Goal: Task Accomplishment & Management: Manage account settings

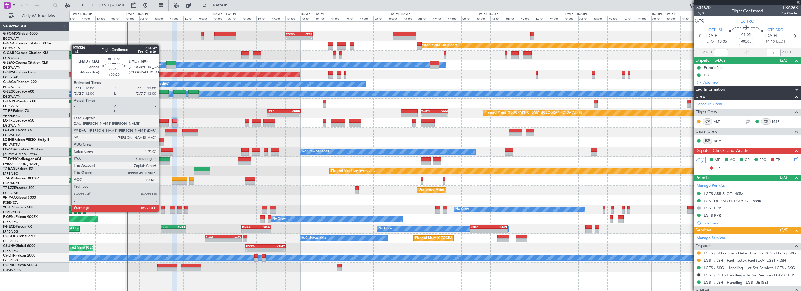
click at [161, 205] on div at bounding box center [163, 207] width 4 height 4
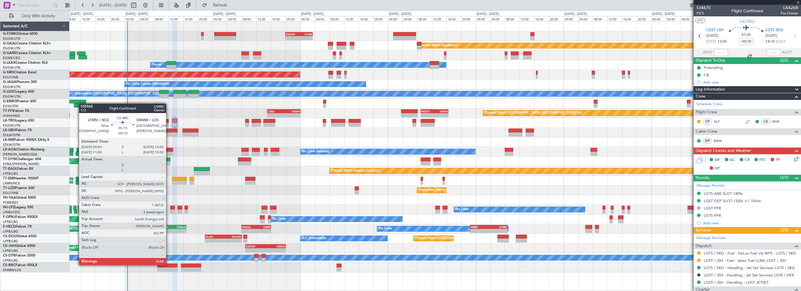
click at [169, 264] on div at bounding box center [167, 265] width 20 height 4
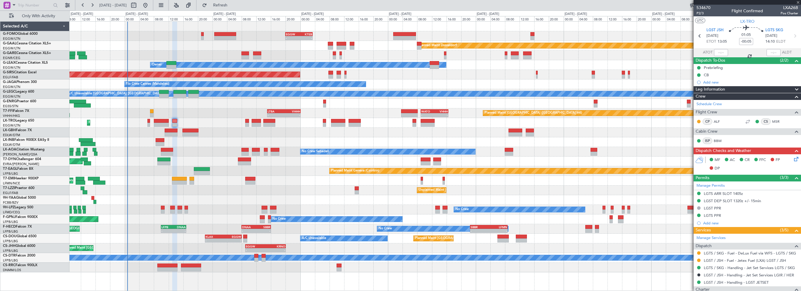
type input "-00:10"
type input "4"
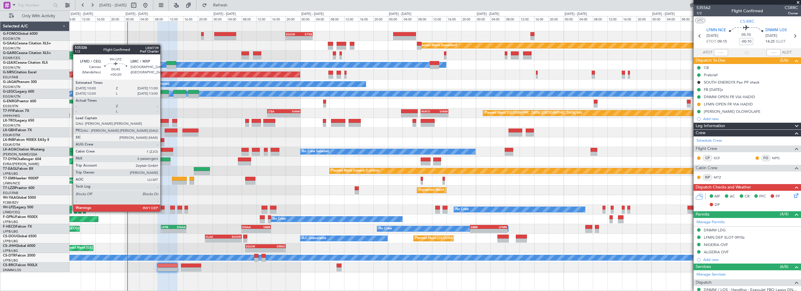
click at [163, 205] on div at bounding box center [163, 207] width 4 height 4
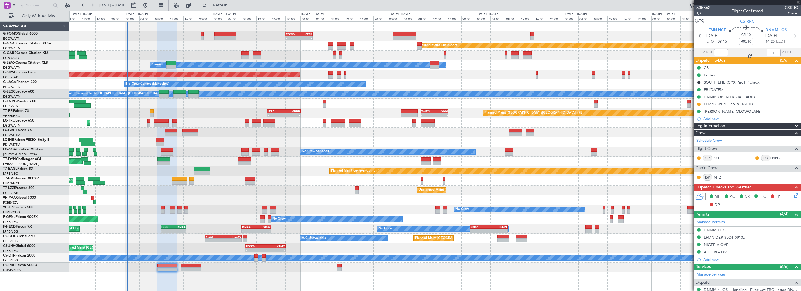
type input "+00:20"
type input "6"
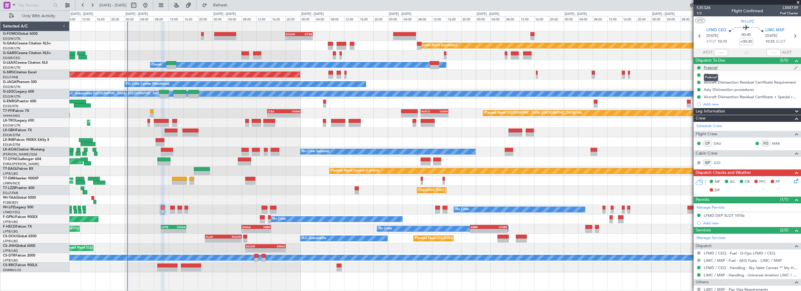
click at [712, 69] on div "Prebrief" at bounding box center [710, 67] width 14 height 5
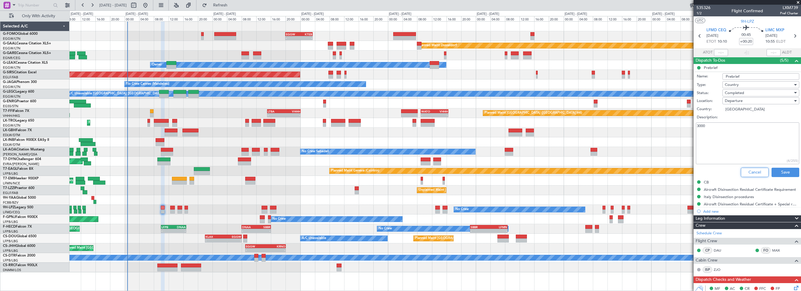
drag, startPoint x: 750, startPoint y: 169, endPoint x: 787, endPoint y: 169, distance: 37.3
click at [750, 169] on button "Cancel" at bounding box center [754, 171] width 28 height 9
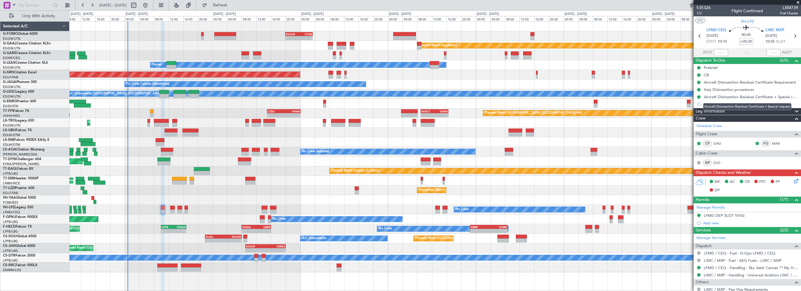
click at [711, 111] on mat-tooltip-component "Aircraft Disinsection Residual Certificate + Special request" at bounding box center [747, 106] width 96 height 15
click at [793, 109] on span at bounding box center [796, 111] width 7 height 7
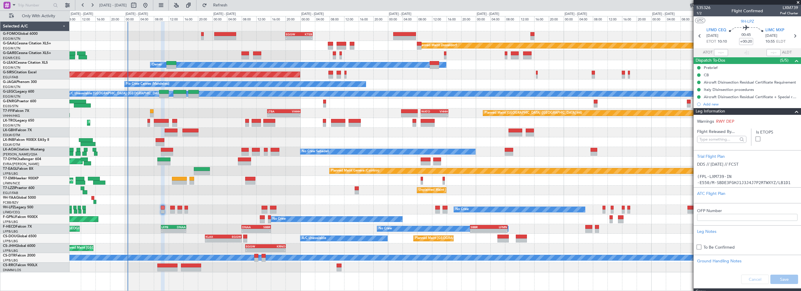
click at [793, 110] on span at bounding box center [796, 111] width 7 height 7
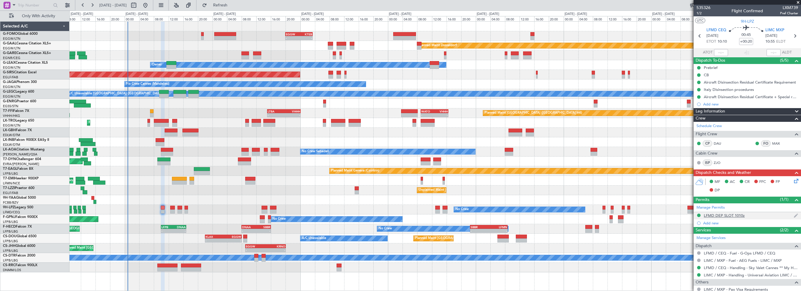
click at [724, 216] on div "LFMD DEP SLOT 1010z" at bounding box center [723, 215] width 41 height 5
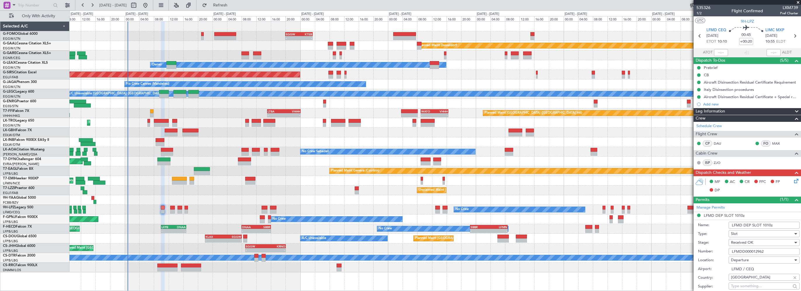
click at [743, 110] on div "Leg Information" at bounding box center [746, 111] width 107 height 7
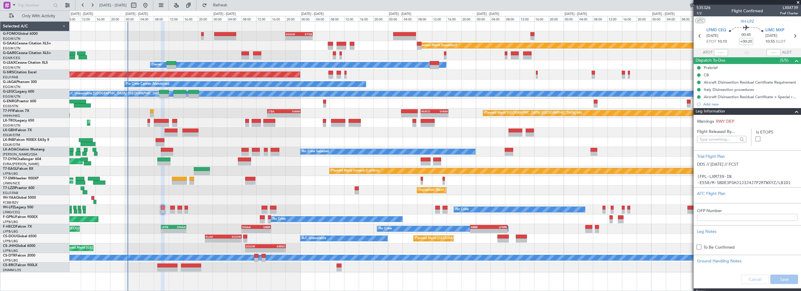
click at [795, 111] on div "Leg Information" at bounding box center [746, 111] width 107 height 7
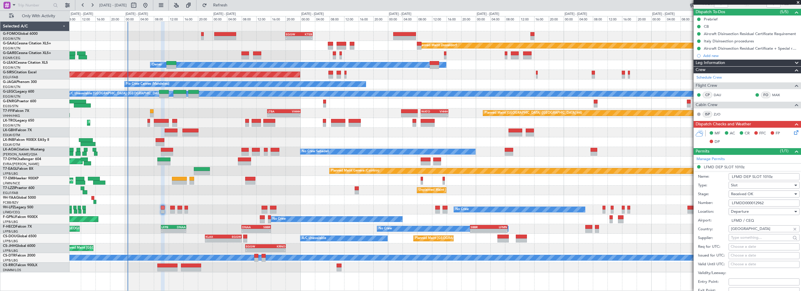
scroll to position [117, 0]
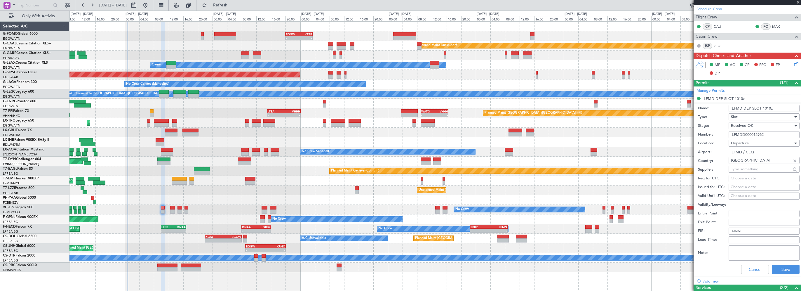
drag, startPoint x: 766, startPoint y: 134, endPoint x: 746, endPoint y: 135, distance: 20.7
click at [716, 135] on div "Number: LFMDD000012962" at bounding box center [749, 134] width 102 height 9
click at [743, 270] on button "Cancel" at bounding box center [755, 268] width 28 height 9
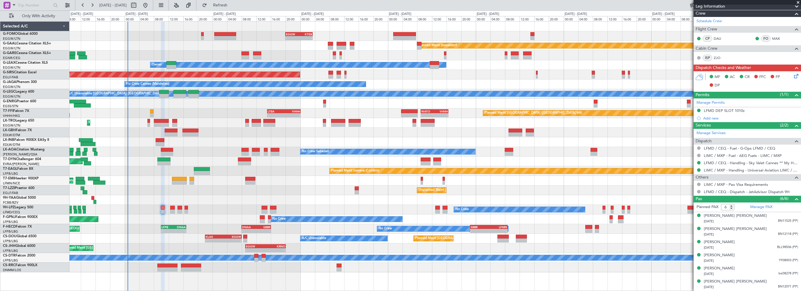
scroll to position [104, 0]
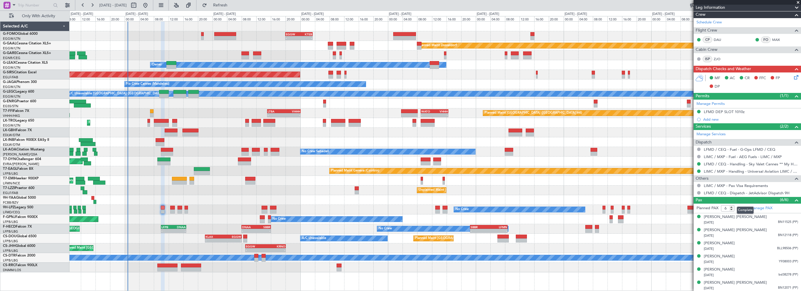
click at [793, 198] on span at bounding box center [796, 199] width 7 height 7
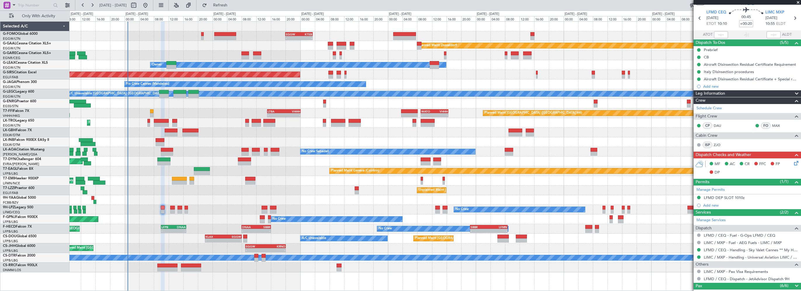
scroll to position [15, 0]
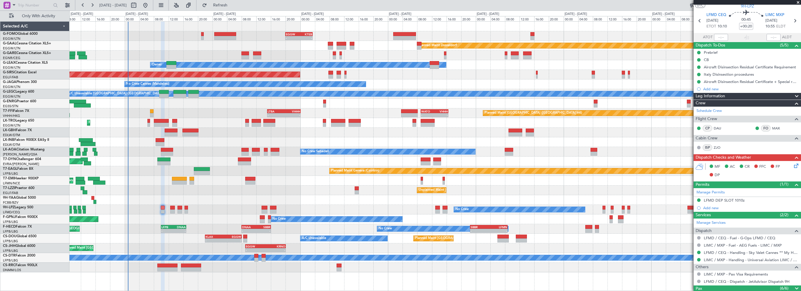
click at [717, 97] on span "Leg Information" at bounding box center [709, 96] width 29 height 7
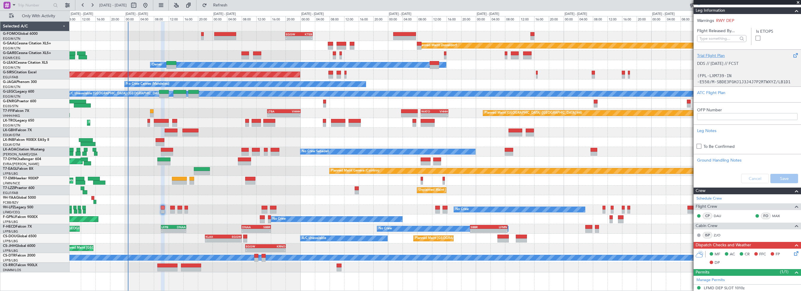
scroll to position [42, 0]
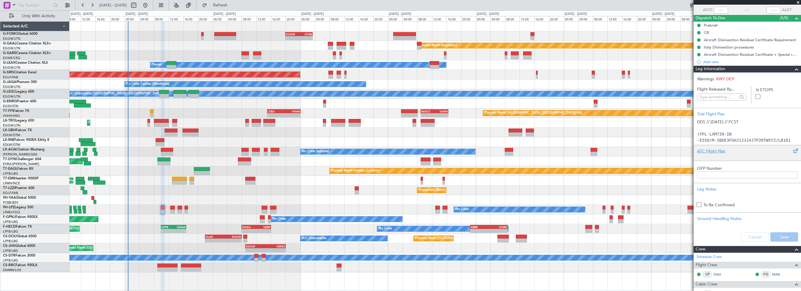
click at [708, 152] on div "ATC Flight Plan" at bounding box center [747, 151] width 100 height 6
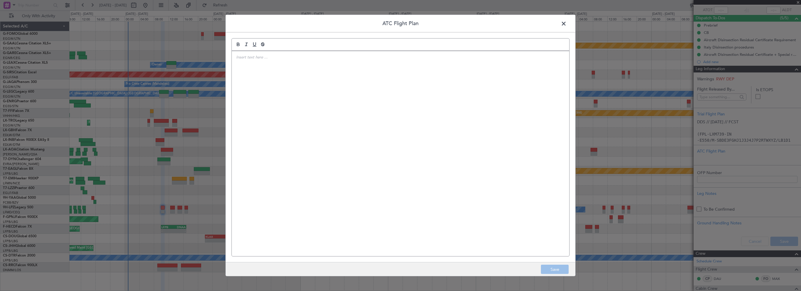
click at [415, 107] on div at bounding box center [400, 153] width 337 height 205
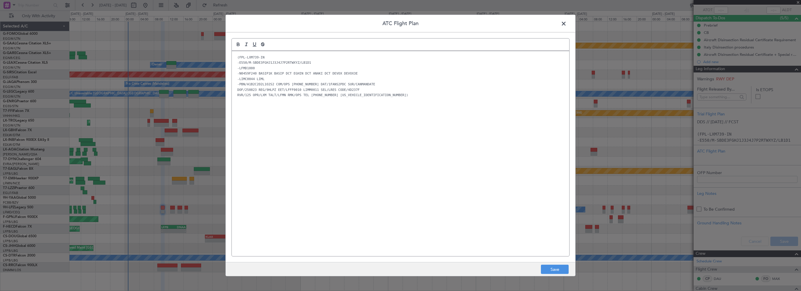
scroll to position [0, 0]
click at [440, 228] on div "(FPL-LXM739-IN -E550/M-SBDE3FGHJ1J3J4J7P2RTWXYZ/LB1D1 -LFMD1000 -N0459F240 BASI…" at bounding box center [400, 153] width 337 height 205
click at [558, 269] on button "Save" at bounding box center [555, 268] width 28 height 9
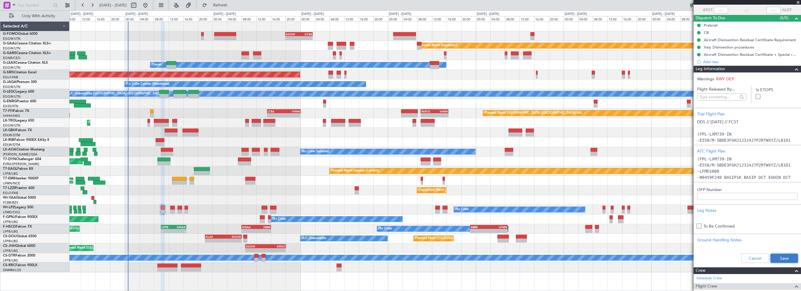
click at [773, 254] on button "Save" at bounding box center [784, 257] width 28 height 9
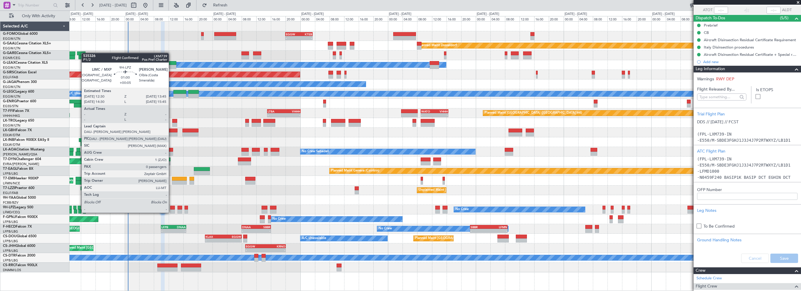
click at [171, 207] on div at bounding box center [172, 207] width 5 height 4
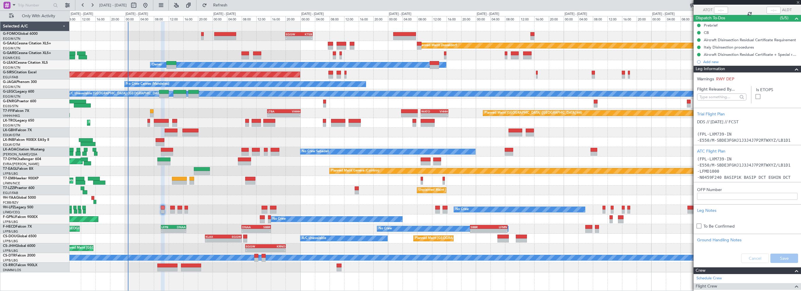
type input "+00:05"
type input "0"
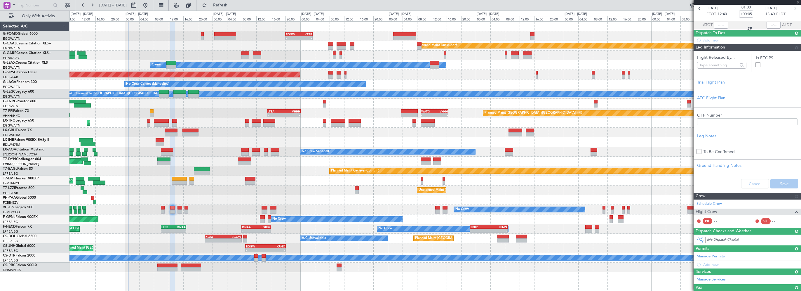
scroll to position [42, 0]
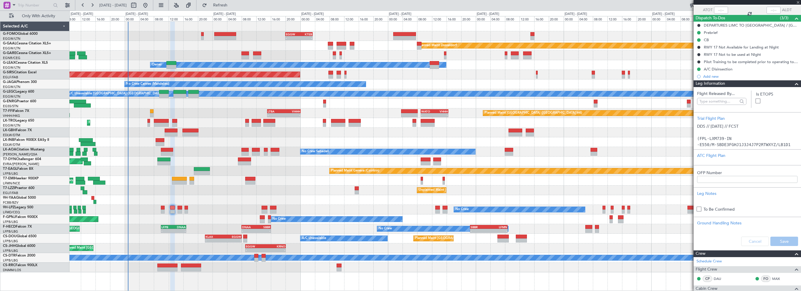
click at [793, 82] on span at bounding box center [796, 83] width 7 height 7
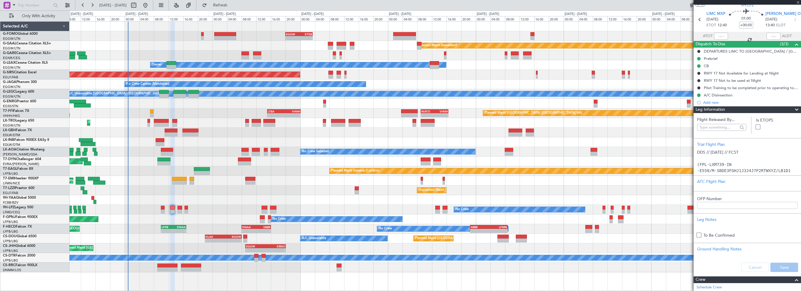
scroll to position [15, 0]
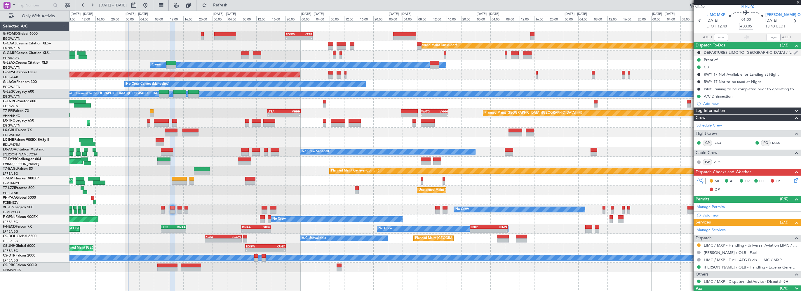
click at [742, 51] on div "DEPARTURES LIMC TO [GEOGRAPHIC_DATA] / [GEOGRAPHIC_DATA] - FILE VIA [GEOGRAPHIC…" at bounding box center [748, 52] width 90 height 5
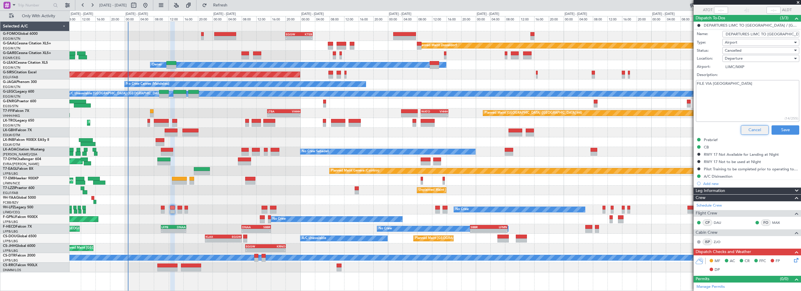
click at [754, 126] on button "Cancel" at bounding box center [754, 129] width 28 height 9
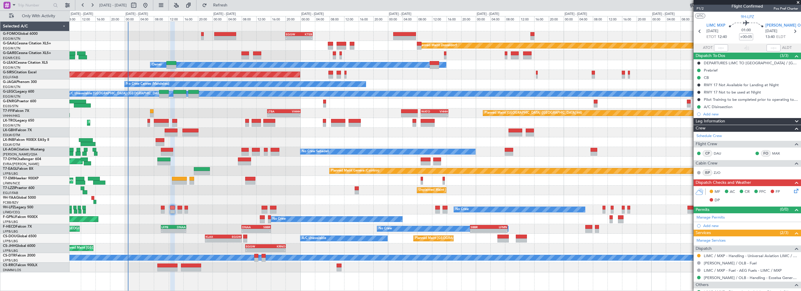
scroll to position [0, 0]
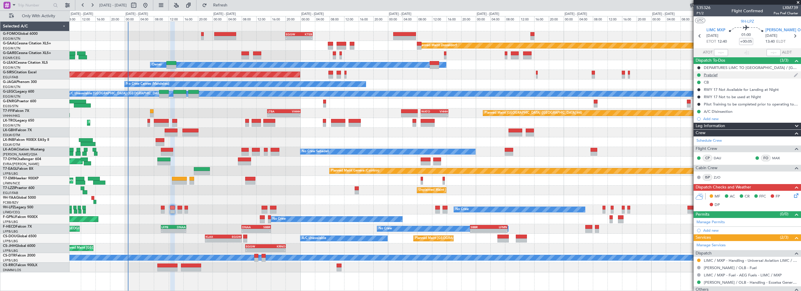
click at [710, 74] on div "Prebrief" at bounding box center [710, 74] width 14 height 5
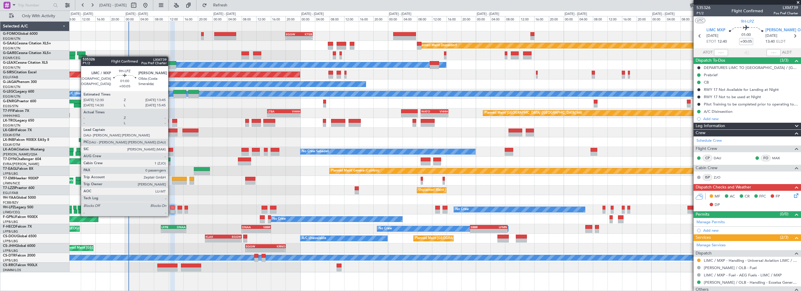
click at [172, 208] on div at bounding box center [172, 207] width 5 height 4
click at [171, 207] on div at bounding box center [172, 207] width 5 height 4
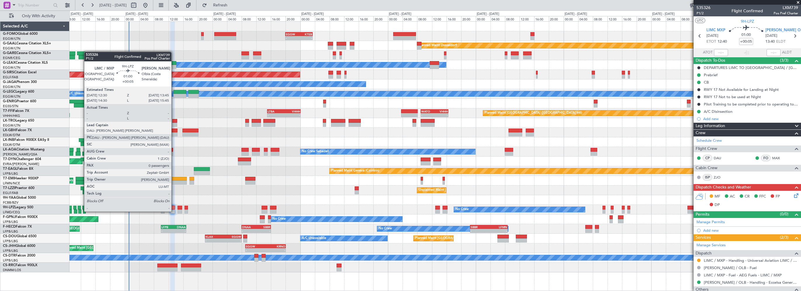
click at [175, 205] on div "No Crew" at bounding box center [434, 210] width 731 height 10
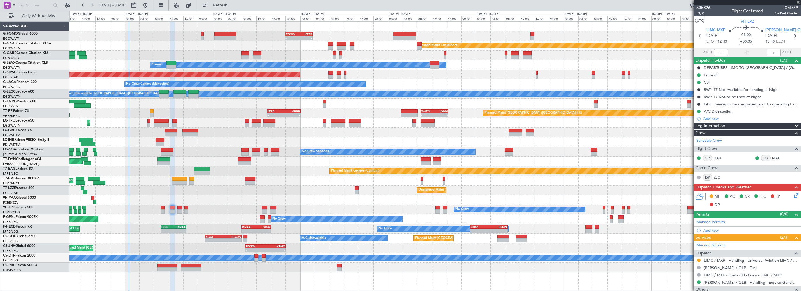
click at [731, 125] on div "Leg Information" at bounding box center [746, 126] width 107 height 7
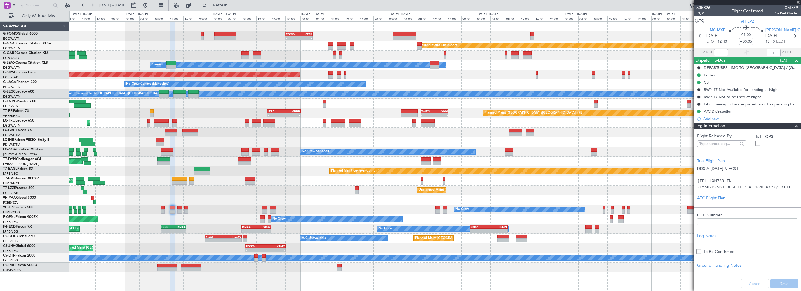
click at [793, 127] on span at bounding box center [796, 126] width 7 height 7
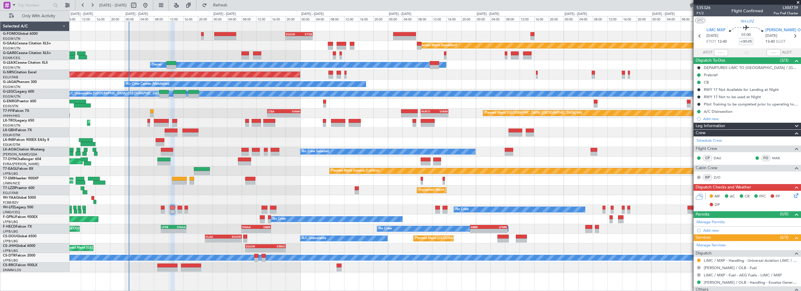
click at [723, 125] on span "Leg Information" at bounding box center [709, 126] width 29 height 7
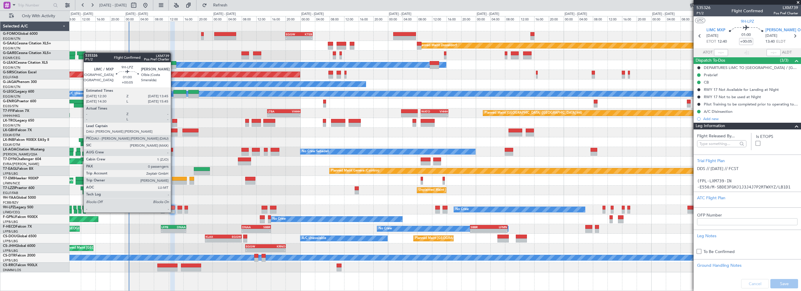
click at [173, 206] on div at bounding box center [172, 207] width 5 height 4
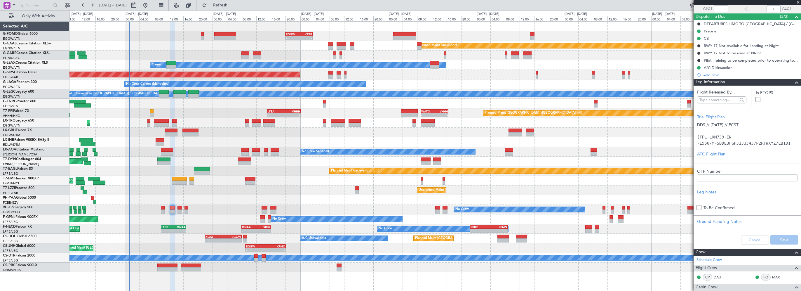
scroll to position [58, 0]
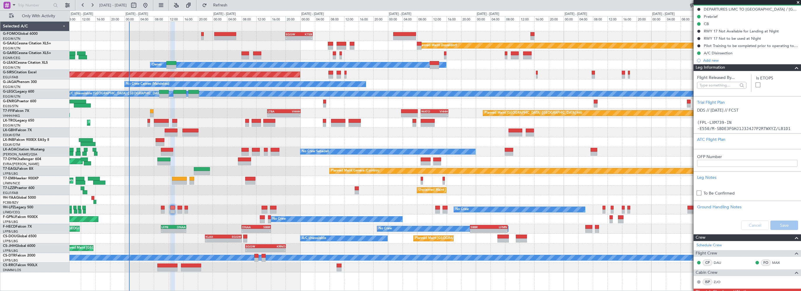
click at [793, 67] on span at bounding box center [796, 67] width 7 height 7
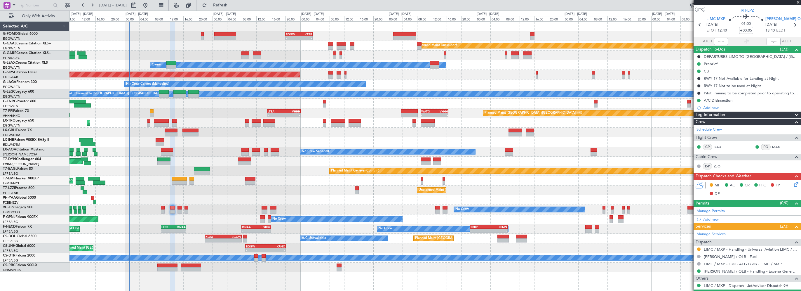
scroll to position [15, 0]
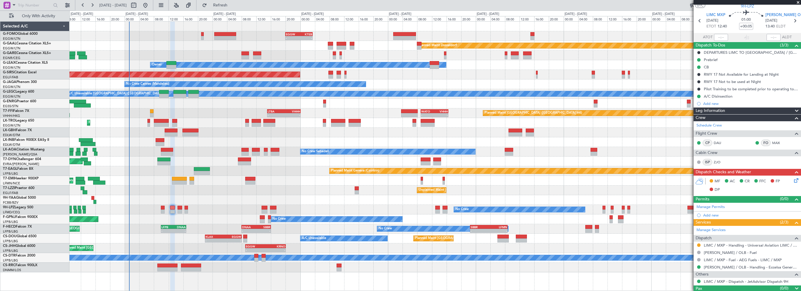
click at [734, 108] on div "Leg Information" at bounding box center [746, 110] width 107 height 7
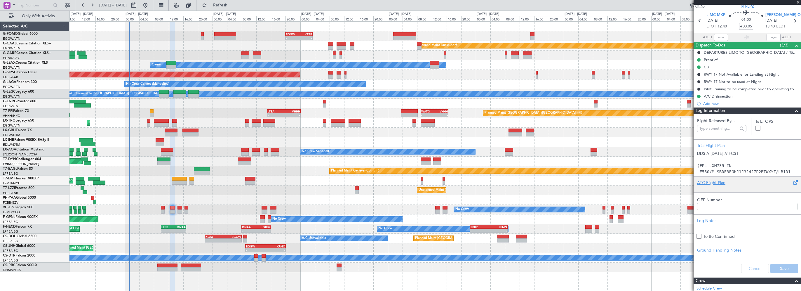
click at [711, 177] on div "ATC Flight Plan" at bounding box center [746, 184] width 107 height 16
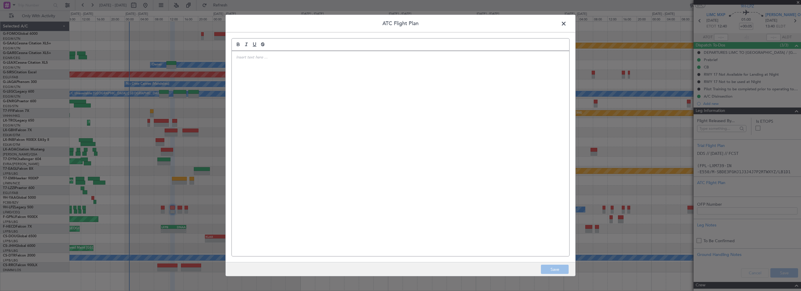
click at [309, 81] on div at bounding box center [400, 153] width 337 height 205
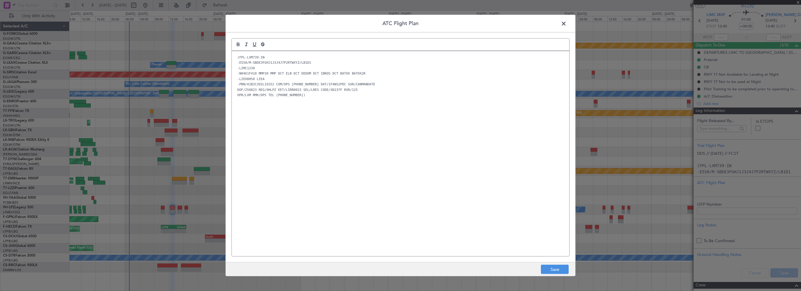
scroll to position [0, 0]
click at [372, 170] on div "(FPL-LXM739-IN -E550/M-SBDE3FGHJ1J3J4J7P2RTWXYZ/LB1D1 -LIMC1230 -N0461F410 MMP1…" at bounding box center [400, 153] width 337 height 205
click at [550, 270] on button "Save" at bounding box center [555, 268] width 28 height 9
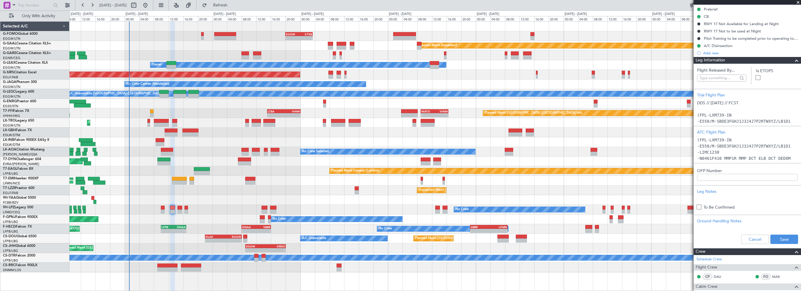
scroll to position [132, 0]
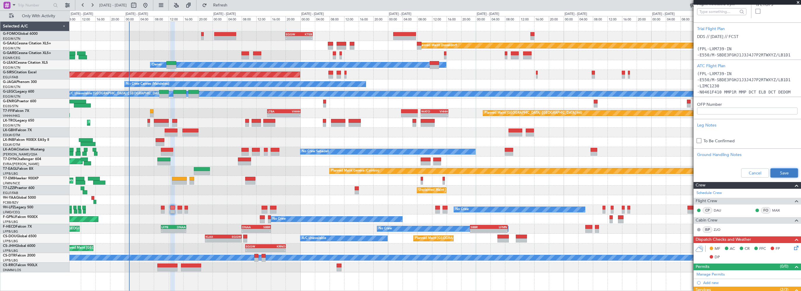
click at [788, 171] on button "Save" at bounding box center [784, 172] width 28 height 9
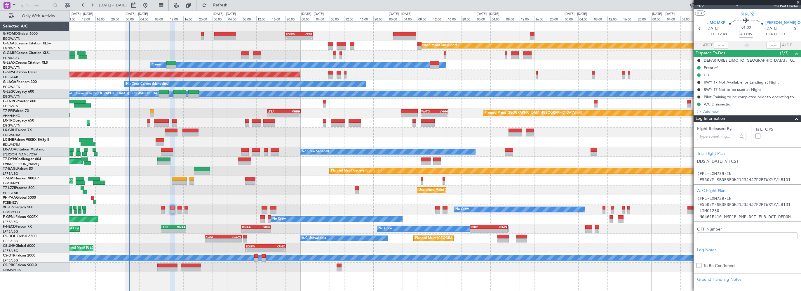
scroll to position [0, 0]
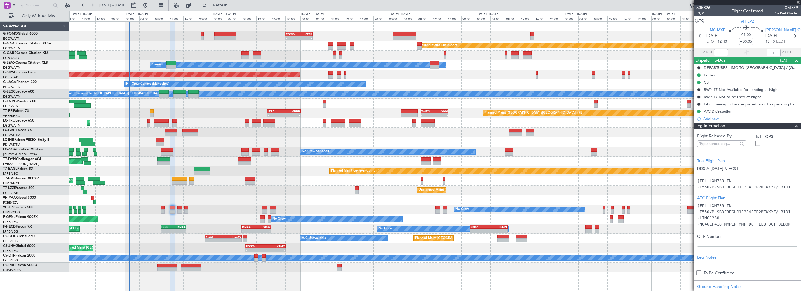
click at [798, 1] on span at bounding box center [798, 2] width 6 height 5
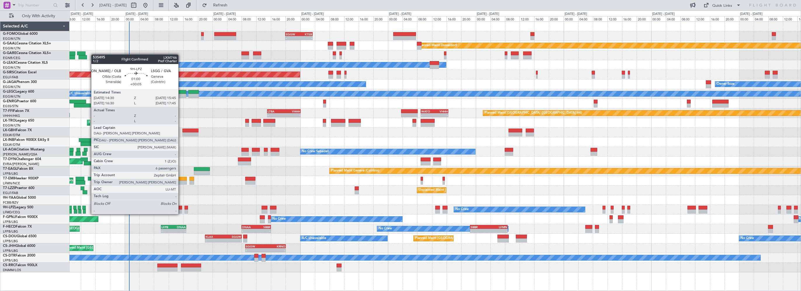
click at [181, 208] on div at bounding box center [179, 207] width 5 height 4
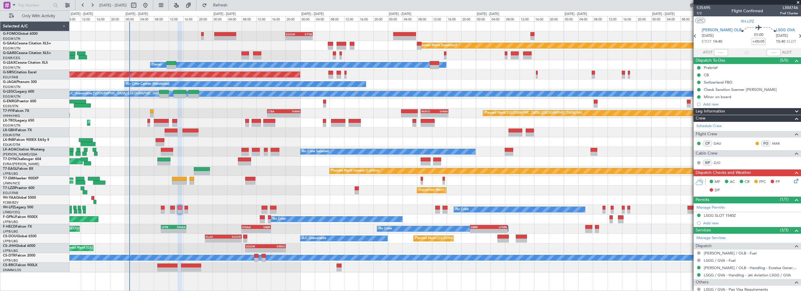
click at [733, 214] on div "LSGG SLOT 1540Z" at bounding box center [719, 215] width 32 height 5
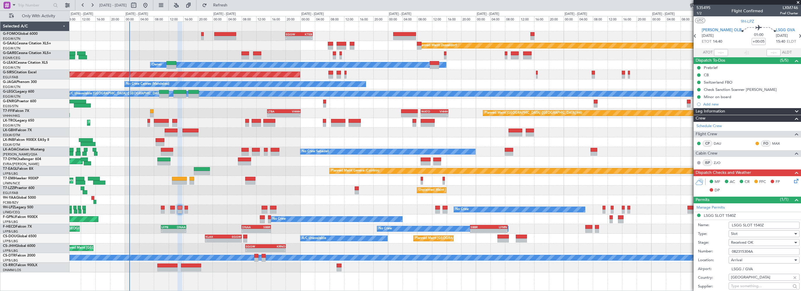
drag, startPoint x: 759, startPoint y: 251, endPoint x: 706, endPoint y: 251, distance: 52.8
click at [706, 251] on div "Number: 082315304A" at bounding box center [749, 251] width 102 height 9
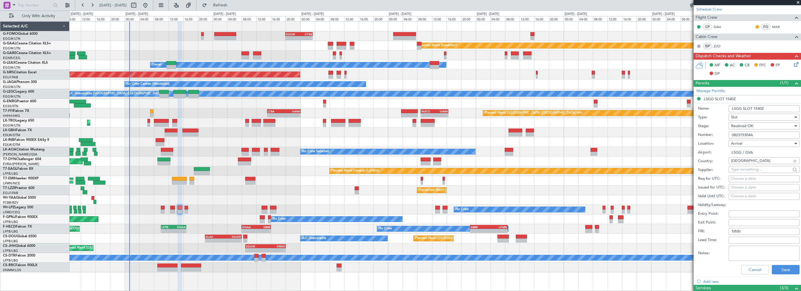
scroll to position [117, 0]
click at [755, 267] on button "Cancel" at bounding box center [755, 268] width 28 height 9
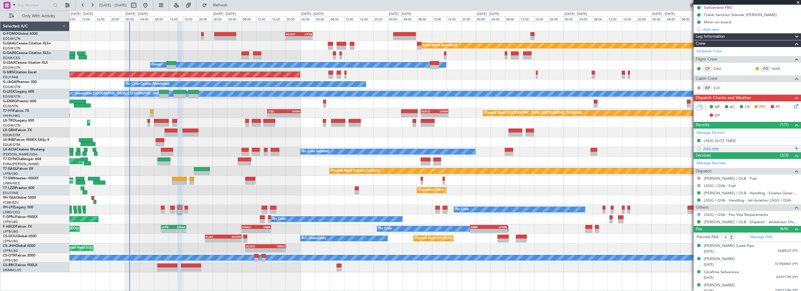
scroll to position [0, 0]
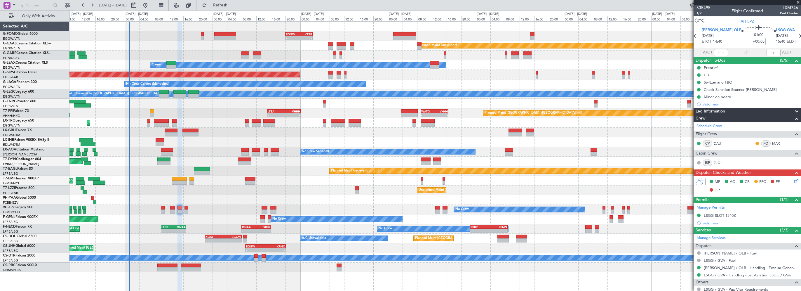
click at [726, 111] on div "Leg Information" at bounding box center [746, 111] width 107 height 7
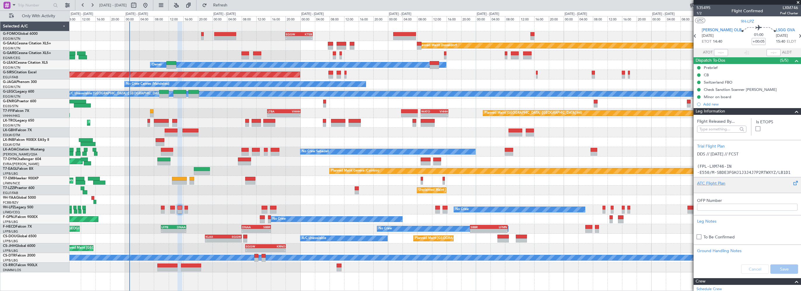
click at [709, 184] on div "ATC Flight Plan" at bounding box center [747, 183] width 100 height 6
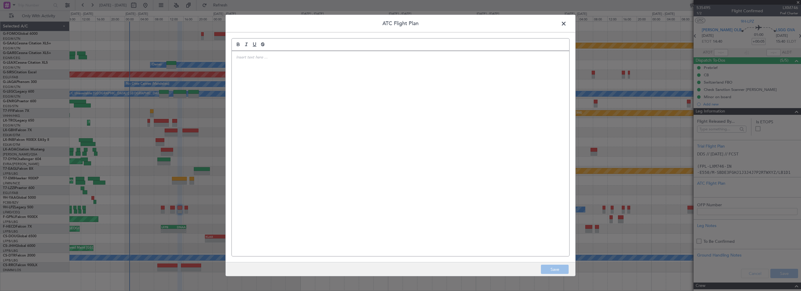
click at [387, 72] on div at bounding box center [400, 153] width 337 height 205
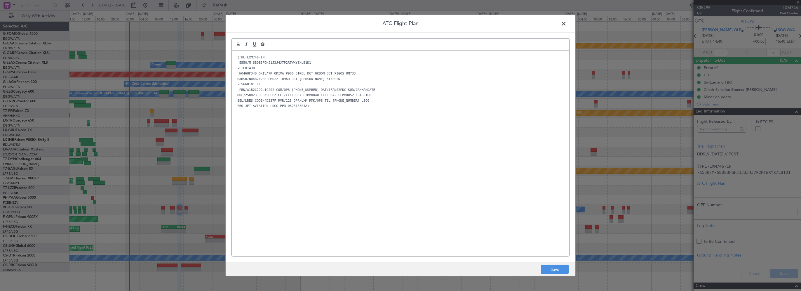
click at [368, 141] on div "(FPL-LXM746-IN -E550/M-SBDE3FGHJ1J3J4J7P2RTWXYZ/LB1D1 -LIEO1430 -N0468F340 OKIV…" at bounding box center [400, 153] width 337 height 205
click at [557, 269] on button "Save" at bounding box center [555, 268] width 28 height 9
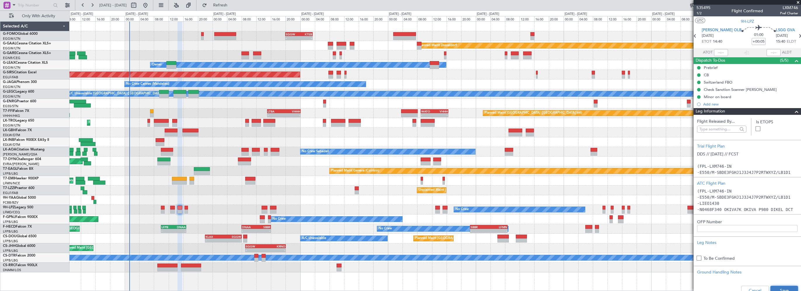
click at [774, 287] on button "Save" at bounding box center [784, 289] width 28 height 9
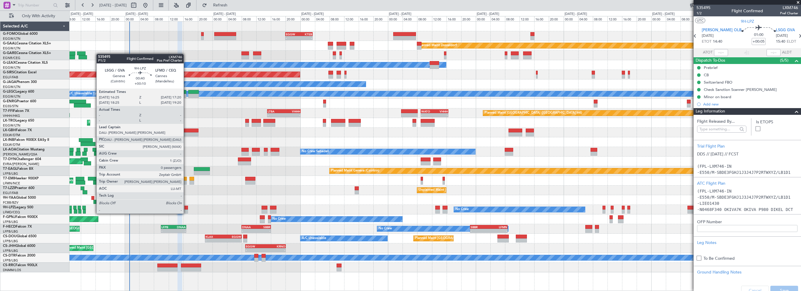
click at [186, 207] on div at bounding box center [186, 207] width 4 height 4
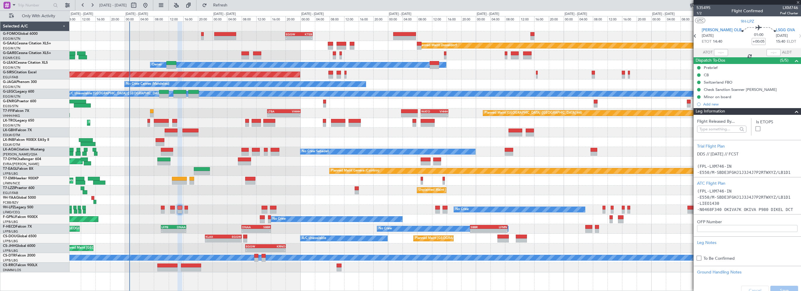
type input "+00:10"
type input "0"
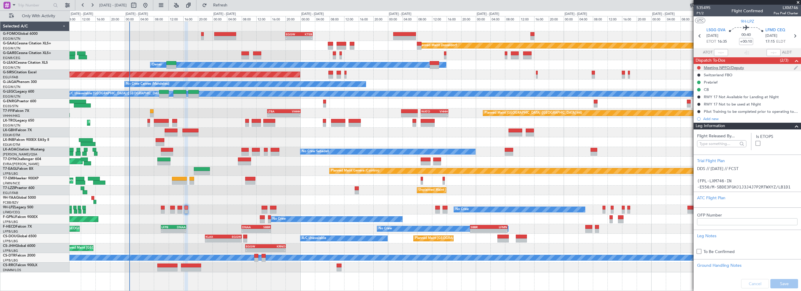
click at [726, 68] on div "Meeting NPFO/Deputy" at bounding box center [723, 67] width 40 height 5
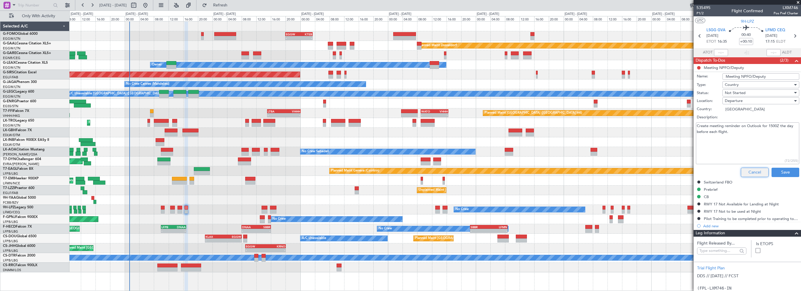
click at [748, 170] on button "Cancel" at bounding box center [754, 171] width 28 height 9
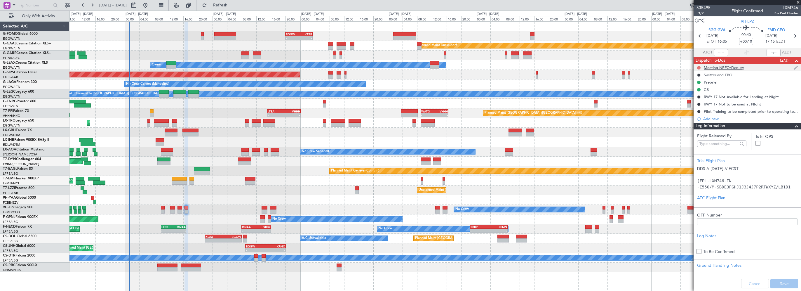
click at [699, 66] on button at bounding box center [699, 68] width 4 height 4
click at [700, 102] on span "Cancelled" at bounding box center [699, 102] width 17 height 6
click at [795, 125] on div "Leg Information" at bounding box center [746, 126] width 107 height 7
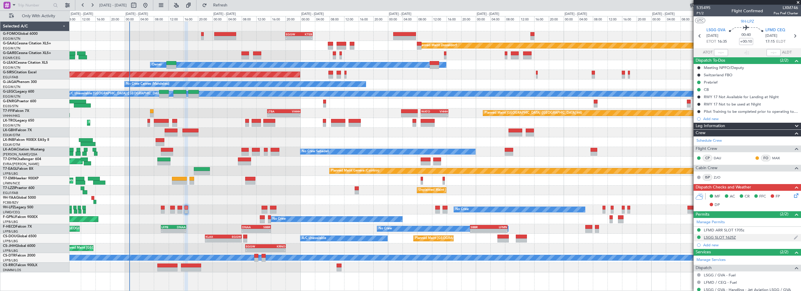
click at [715, 237] on div "LSGG SLOT 1625Z" at bounding box center [719, 237] width 32 height 5
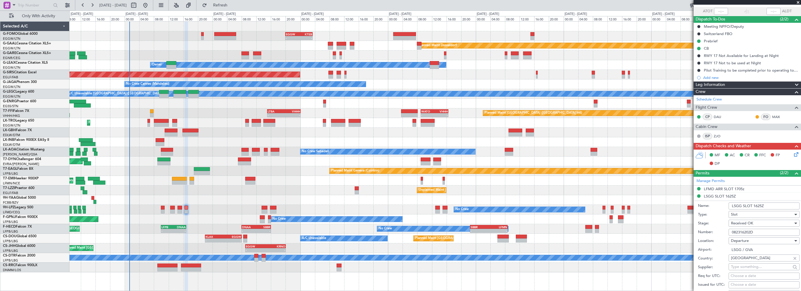
scroll to position [58, 0]
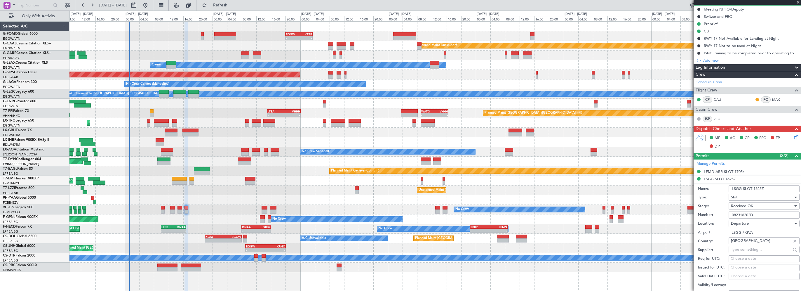
drag, startPoint x: 759, startPoint y: 209, endPoint x: 756, endPoint y: 211, distance: 3.7
click at [756, 211] on form "Name: LSGG SLOT 1625Z Type: Slot Stage: Received OK Number: 082316202D Location…" at bounding box center [746, 270] width 107 height 174
drag, startPoint x: 753, startPoint y: 215, endPoint x: 728, endPoint y: 215, distance: 24.8
click at [728, 215] on div "Number: 082316202D" at bounding box center [749, 214] width 102 height 9
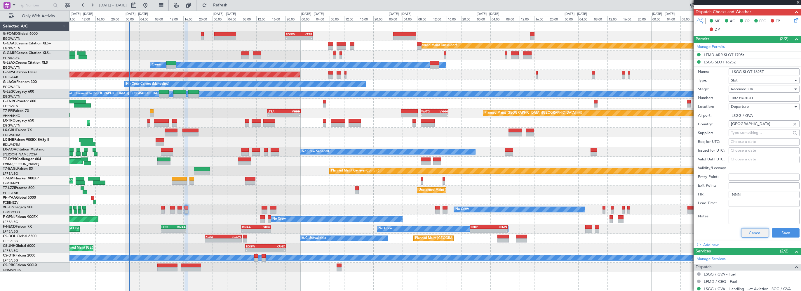
click at [756, 235] on button "Cancel" at bounding box center [755, 232] width 28 height 9
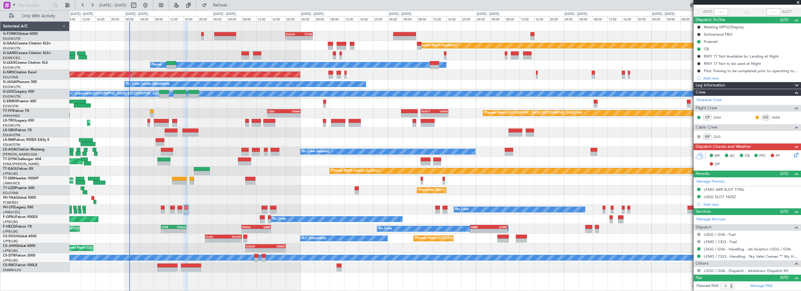
scroll to position [39, 0]
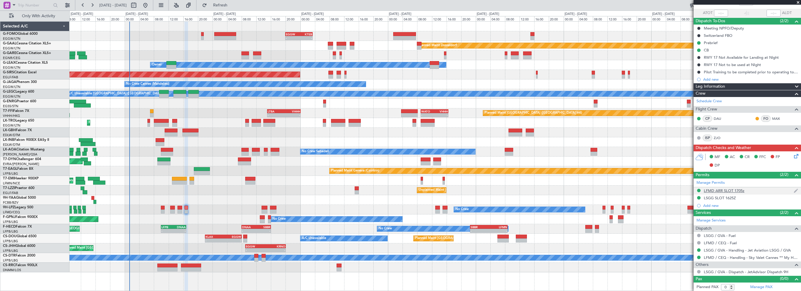
click at [722, 189] on div "LFMD ARR SLOT 1705z" at bounding box center [723, 190] width 41 height 5
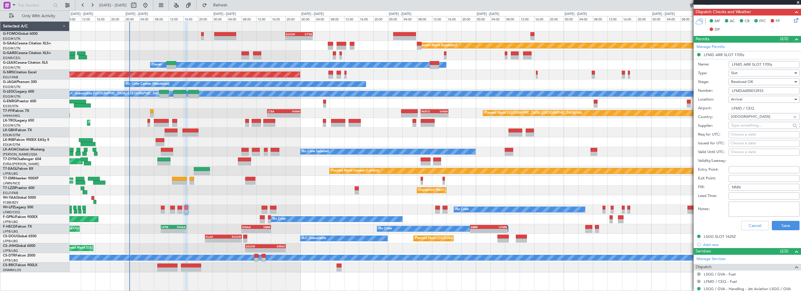
drag, startPoint x: 768, startPoint y: 90, endPoint x: 708, endPoint y: 90, distance: 59.8
click at [708, 90] on div "Number: LFMDA000012933" at bounding box center [749, 90] width 102 height 9
click at [777, 225] on button "Save" at bounding box center [785, 225] width 28 height 9
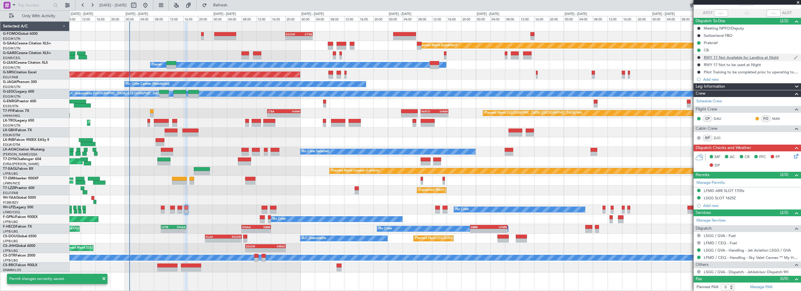
scroll to position [0, 0]
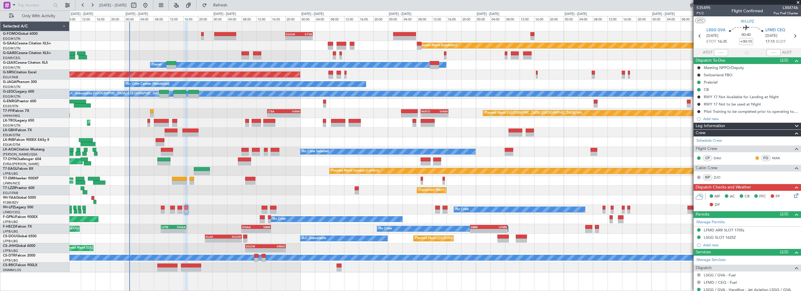
click at [749, 127] on div "Leg Information" at bounding box center [746, 126] width 107 height 7
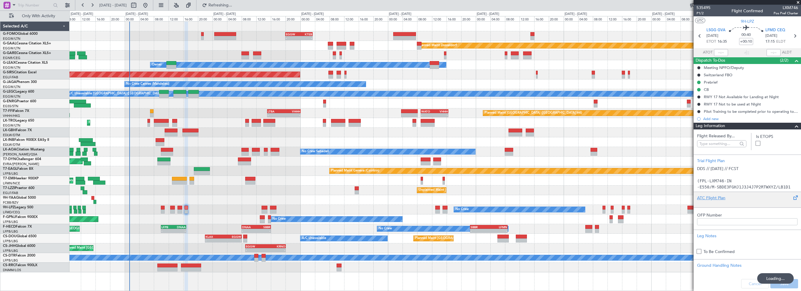
click at [707, 195] on div "ATC Flight Plan" at bounding box center [747, 198] width 100 height 6
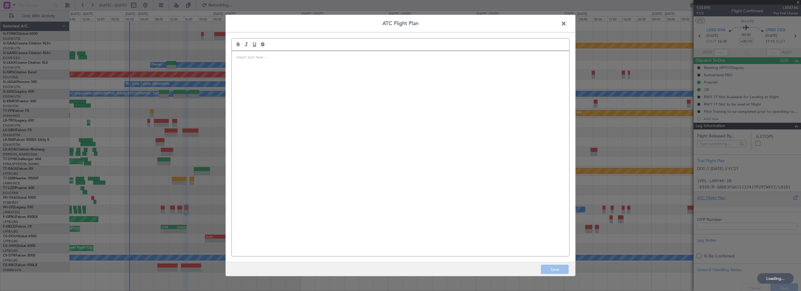
click at [275, 68] on div at bounding box center [400, 153] width 337 height 205
drag, startPoint x: 707, startPoint y: 195, endPoint x: 242, endPoint y: 86, distance: 476.8
click at [242, 86] on div at bounding box center [400, 153] width 337 height 205
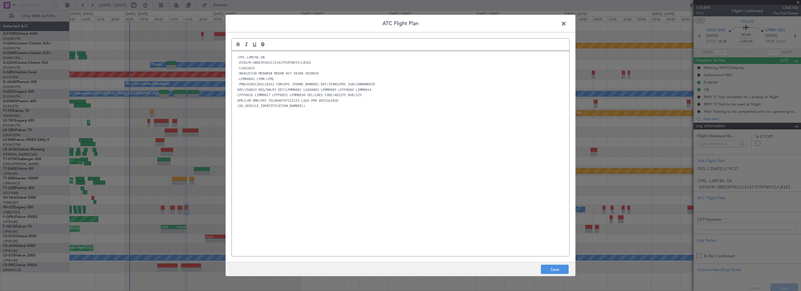
drag, startPoint x: 279, startPoint y: 118, endPoint x: 398, endPoint y: 167, distance: 128.7
click at [398, 167] on div "(FPL-LXM746-IN -E550/M-SBDE3FGHJ1J3J4J7P2RTWXYZ/LB1D1 -LSGG1625 -N0452F230 MEDA…" at bounding box center [400, 153] width 337 height 205
click at [555, 270] on button "Save" at bounding box center [555, 268] width 28 height 9
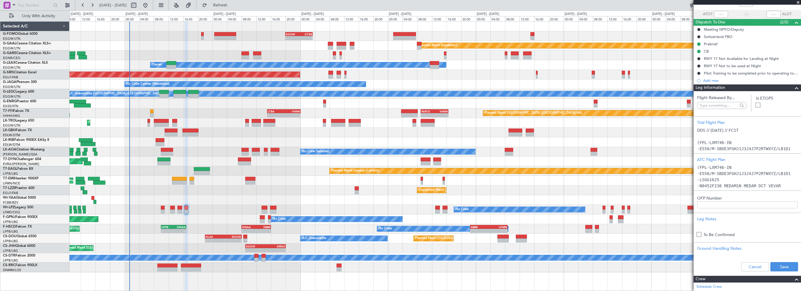
scroll to position [58, 0]
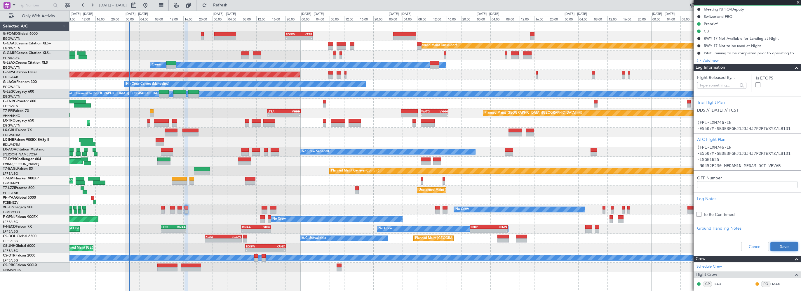
click at [783, 246] on button "Save" at bounding box center [784, 246] width 28 height 9
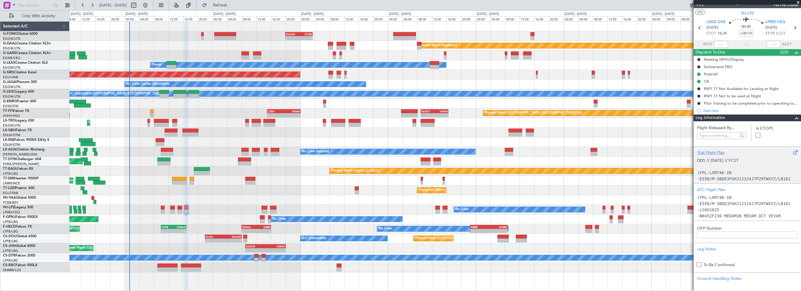
scroll to position [0, 0]
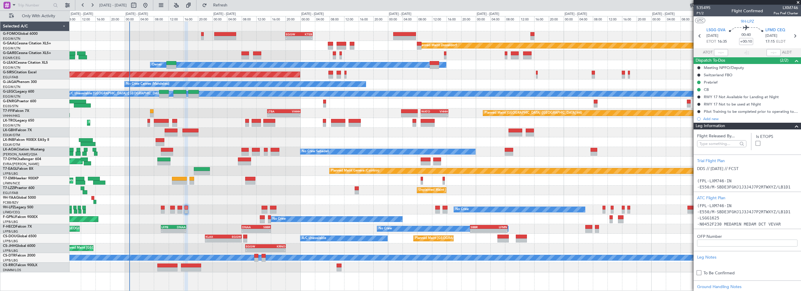
click at [788, 125] on div at bounding box center [794, 126] width 12 height 7
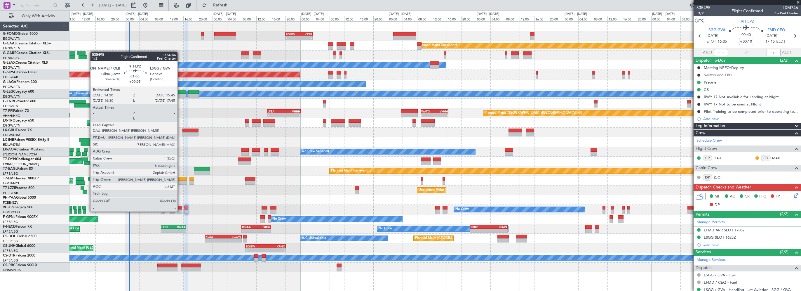
click at [180, 205] on div at bounding box center [179, 207] width 5 height 4
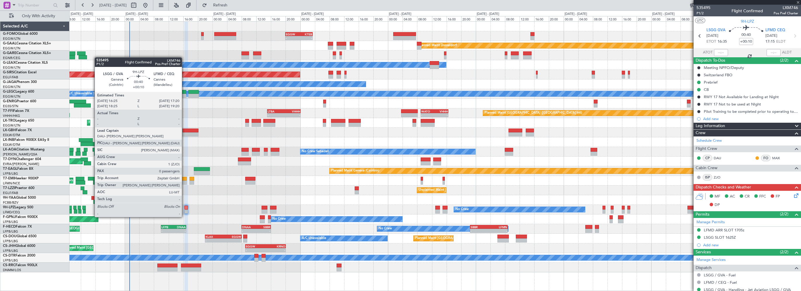
type input "+00:05"
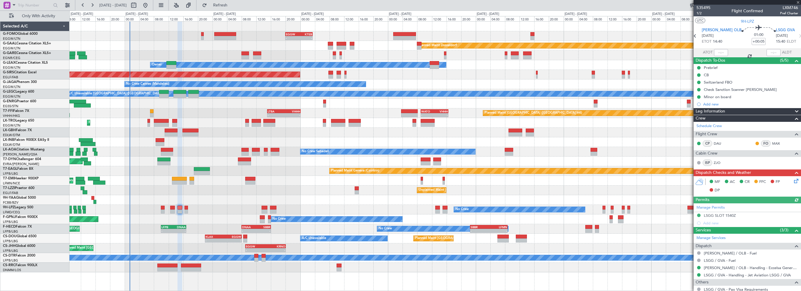
click at [793, 110] on span at bounding box center [796, 111] width 7 height 7
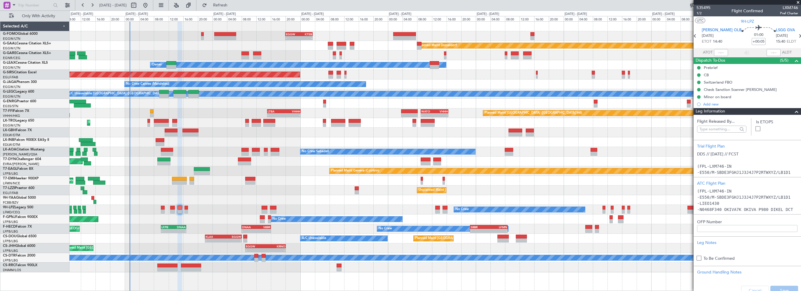
drag, startPoint x: 792, startPoint y: 111, endPoint x: 568, endPoint y: 136, distance: 225.2
click at [793, 112] on span at bounding box center [796, 111] width 7 height 7
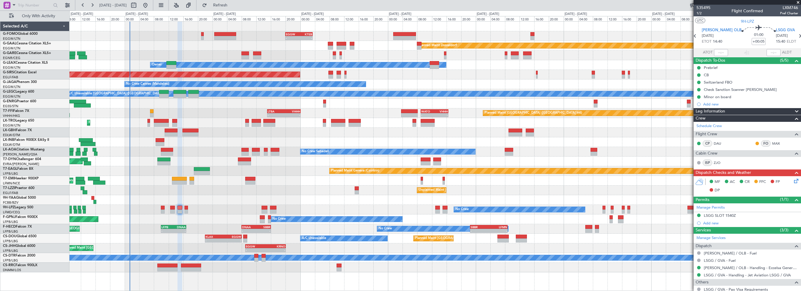
drag, startPoint x: 794, startPoint y: 112, endPoint x: 778, endPoint y: 119, distance: 16.7
click at [793, 112] on span at bounding box center [796, 111] width 7 height 7
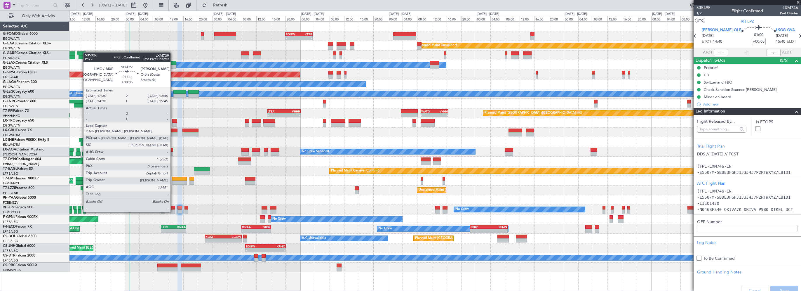
click at [173, 206] on div at bounding box center [172, 207] width 5 height 4
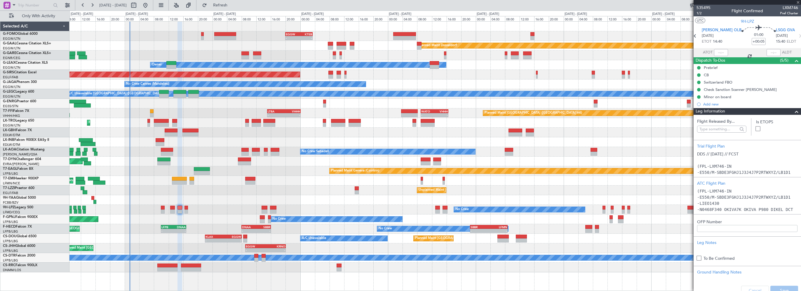
type input "0"
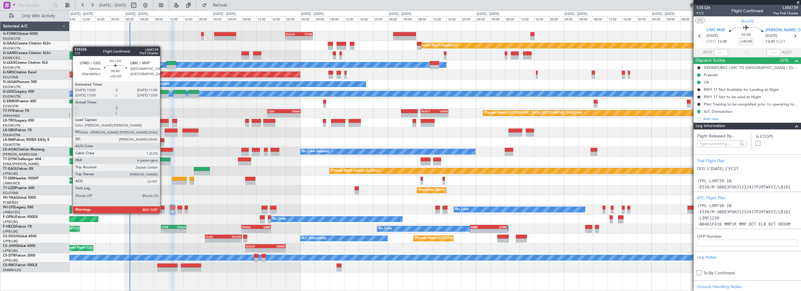
click at [163, 207] on div at bounding box center [163, 207] width 4 height 4
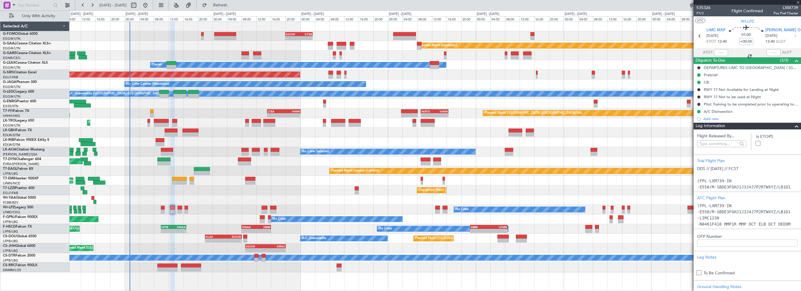
type input "+00:20"
type input "6"
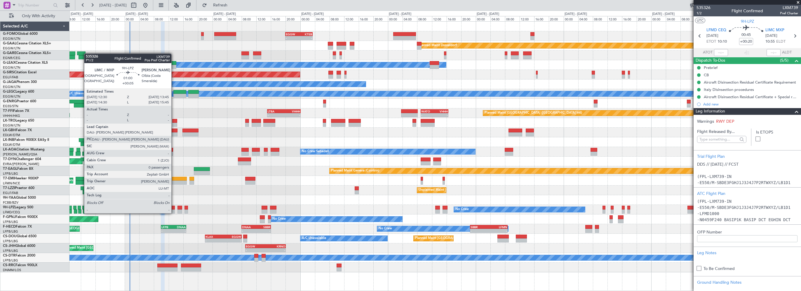
click at [174, 207] on div at bounding box center [172, 207] width 5 height 4
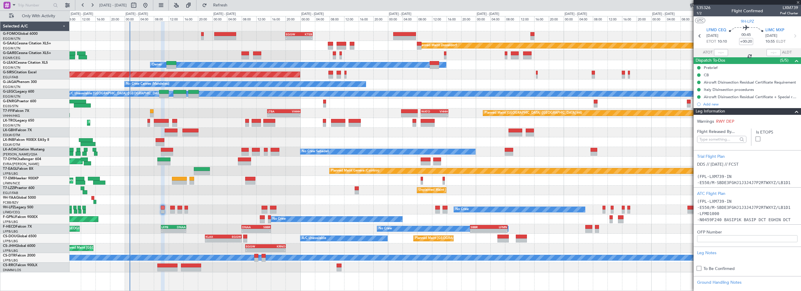
type input "+00:05"
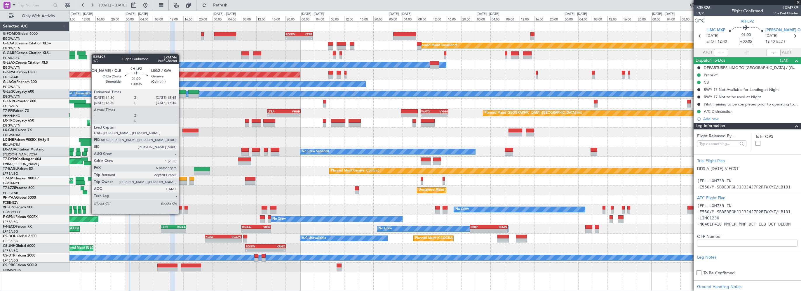
click at [181, 208] on div at bounding box center [179, 207] width 5 height 4
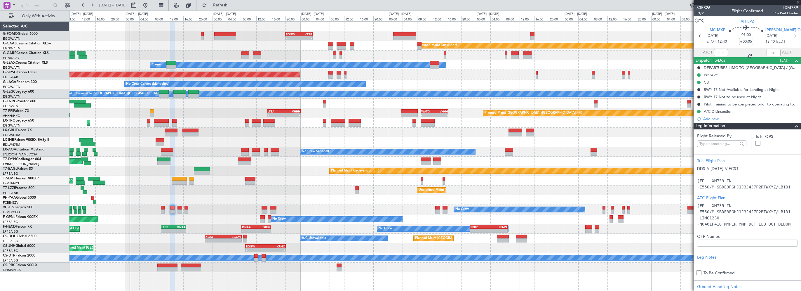
type input "6"
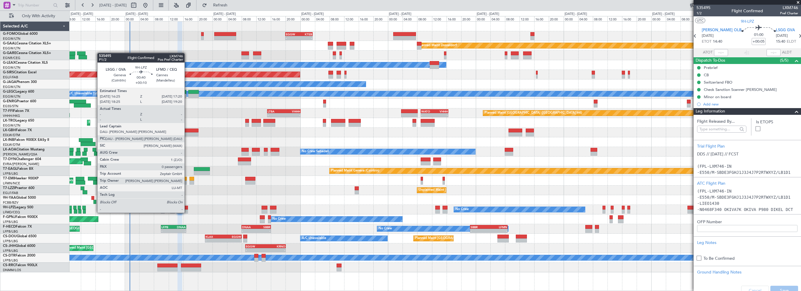
click at [187, 207] on div at bounding box center [186, 207] width 4 height 4
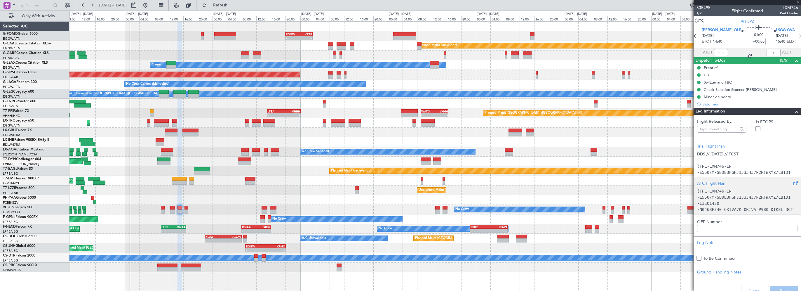
type input "+00:10"
type input "0"
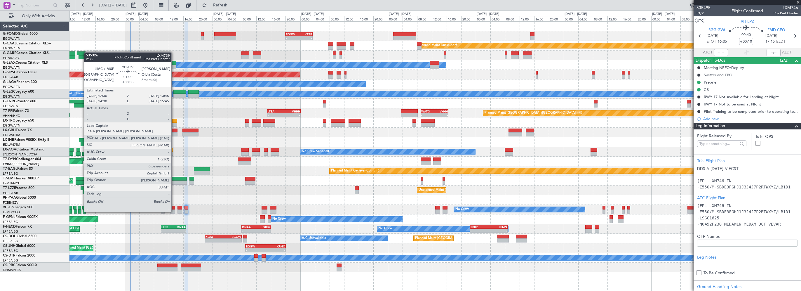
click at [174, 206] on div at bounding box center [172, 207] width 5 height 4
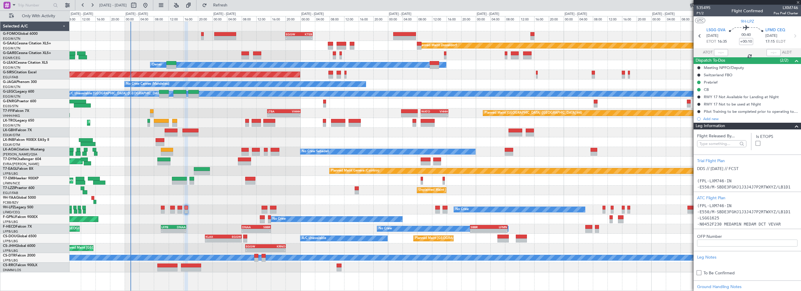
type input "+00:05"
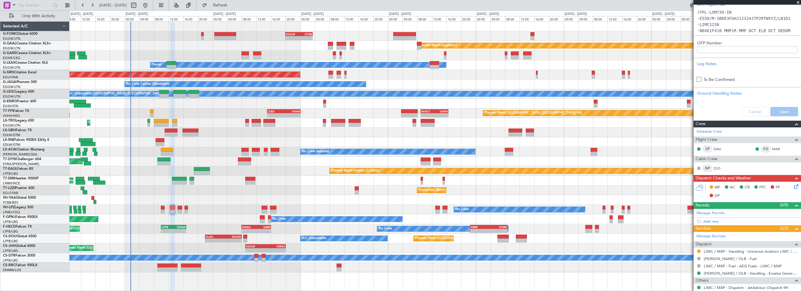
scroll to position [209, 0]
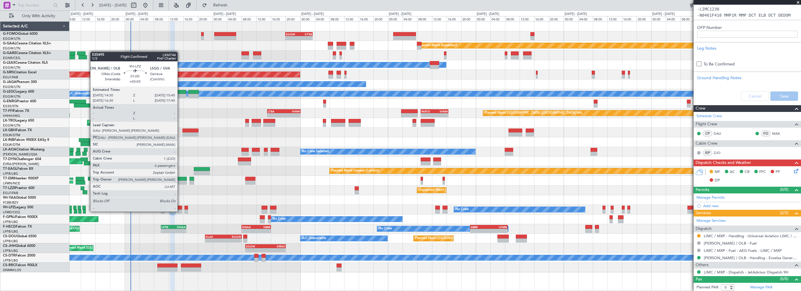
click at [180, 205] on div at bounding box center [179, 207] width 5 height 4
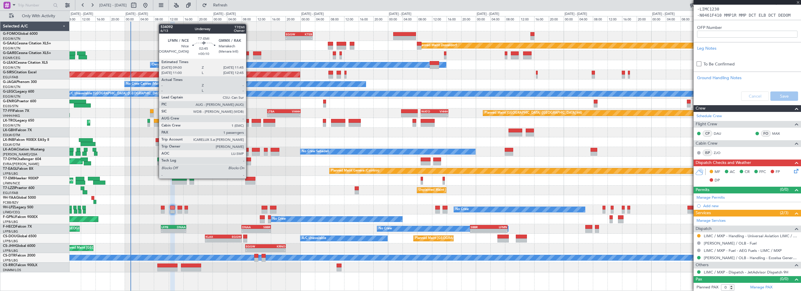
type input "6"
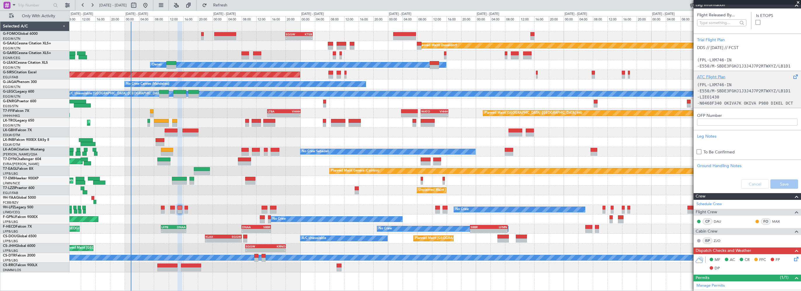
scroll to position [0, 0]
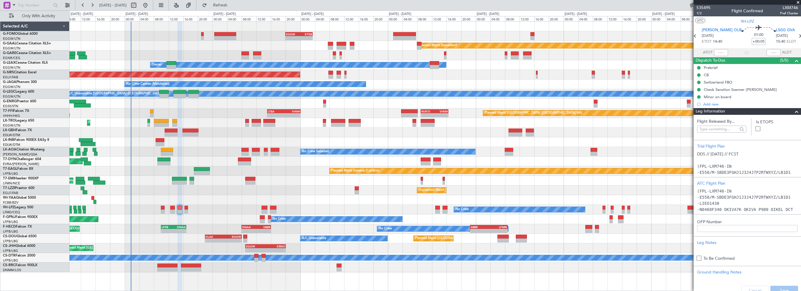
drag, startPoint x: 788, startPoint y: 112, endPoint x: 793, endPoint y: 112, distance: 4.7
click at [793, 112] on span at bounding box center [796, 111] width 7 height 7
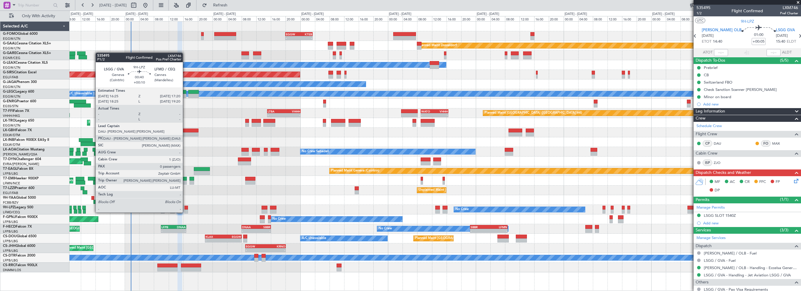
click at [185, 206] on div at bounding box center [186, 207] width 4 height 4
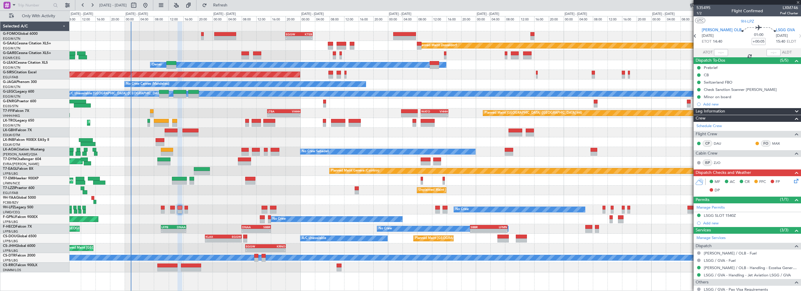
type input "+00:10"
type input "0"
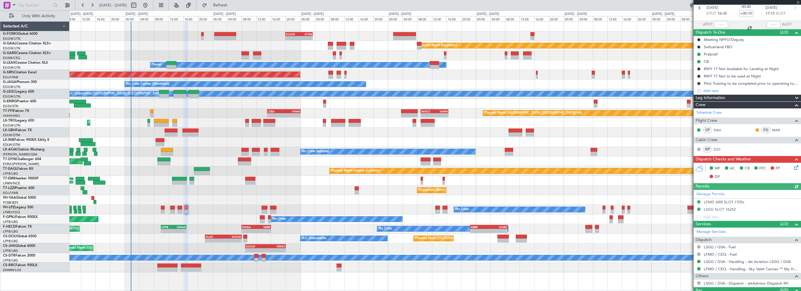
scroll to position [39, 0]
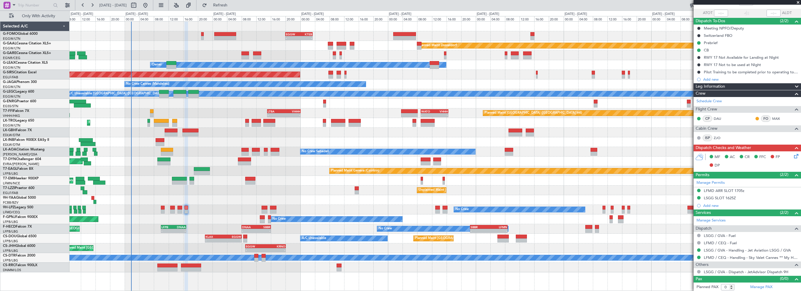
click at [792, 156] on icon at bounding box center [794, 155] width 5 height 5
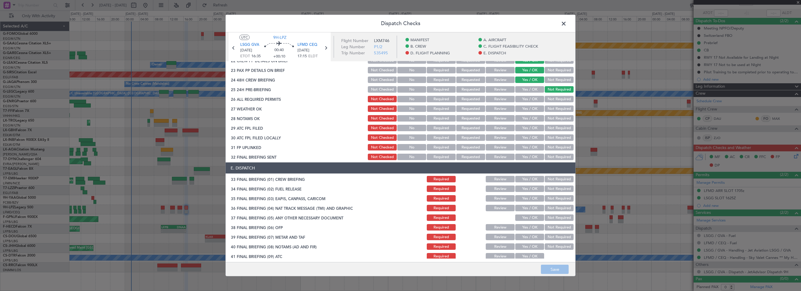
scroll to position [263, 0]
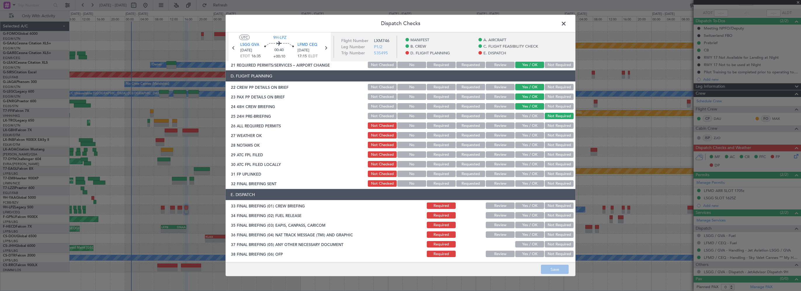
click at [526, 125] on button "Yes / OK" at bounding box center [529, 125] width 29 height 6
click at [523, 134] on button "Yes / OK" at bounding box center [529, 135] width 29 height 6
click at [529, 145] on button "Yes / OK" at bounding box center [529, 145] width 29 height 6
click at [528, 153] on button "Yes / OK" at bounding box center [529, 154] width 29 height 6
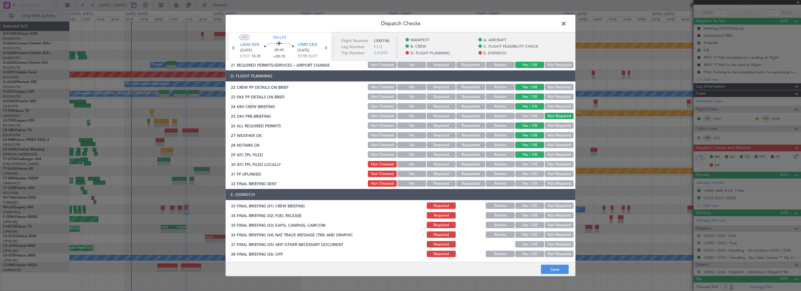
click at [551, 163] on button "Not Required" at bounding box center [558, 164] width 29 height 6
click at [524, 173] on button "Yes / OK" at bounding box center [529, 173] width 29 height 6
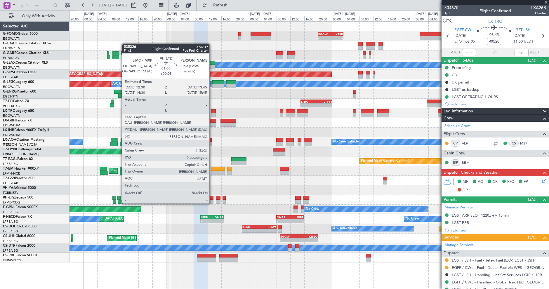
click at [212, 198] on div at bounding box center [211, 198] width 4 height 4
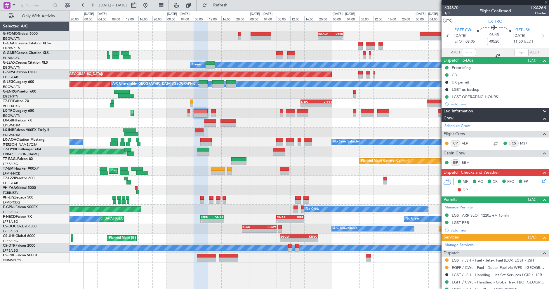
type input "+00:05"
type input "0"
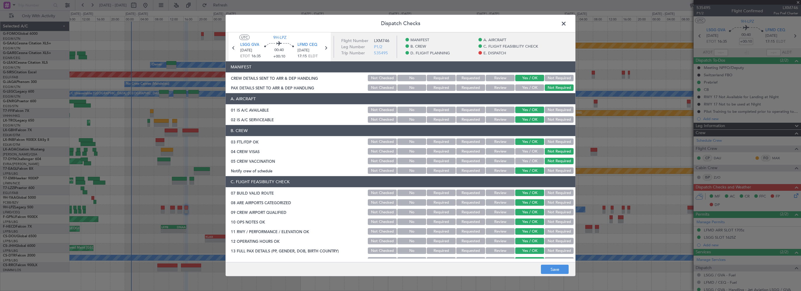
scroll to position [39, 0]
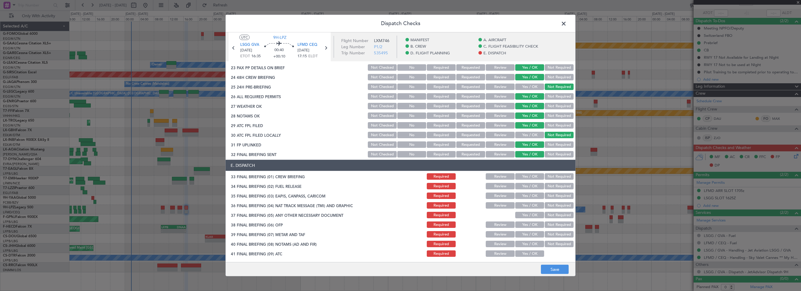
click at [523, 176] on button "Yes / OK" at bounding box center [529, 176] width 29 height 6
click at [521, 183] on button "Yes / OK" at bounding box center [529, 186] width 29 height 6
drag, startPoint x: 553, startPoint y: 193, endPoint x: 553, endPoint y: 196, distance: 3.5
click at [553, 196] on button "Not Required" at bounding box center [558, 195] width 29 height 6
drag, startPoint x: 551, startPoint y: 203, endPoint x: 548, endPoint y: 207, distance: 4.9
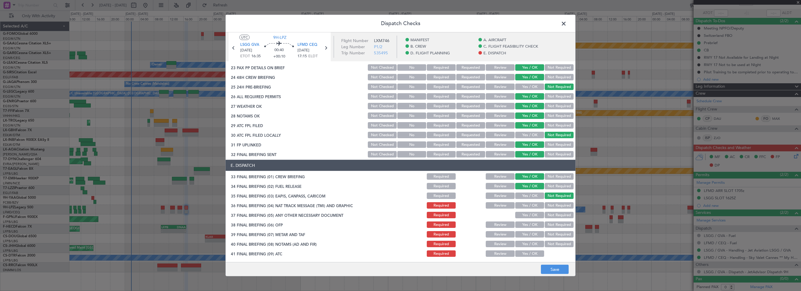
click at [550, 203] on button "Not Required" at bounding box center [558, 205] width 29 height 6
click at [548, 213] on button "Not Required" at bounding box center [558, 215] width 29 height 6
click at [523, 225] on button "Yes / OK" at bounding box center [529, 224] width 29 height 6
click at [521, 233] on button "Yes / OK" at bounding box center [529, 234] width 29 height 6
click at [520, 244] on button "Yes / OK" at bounding box center [529, 243] width 29 height 6
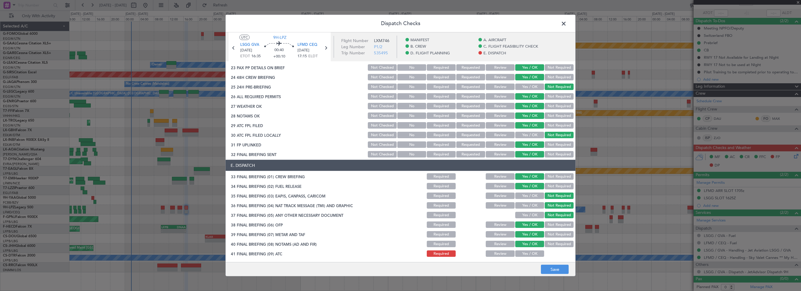
drag, startPoint x: 525, startPoint y: 260, endPoint x: 526, endPoint y: 256, distance: 4.4
click at [525, 260] on main "UTC 9H-LPZ LSGG GVA 23/08/2025 ETOT 16:35 00:40 +00:10 LFMD CEQ 23/08/2025 17:1…" at bounding box center [401, 148] width 350 height 232
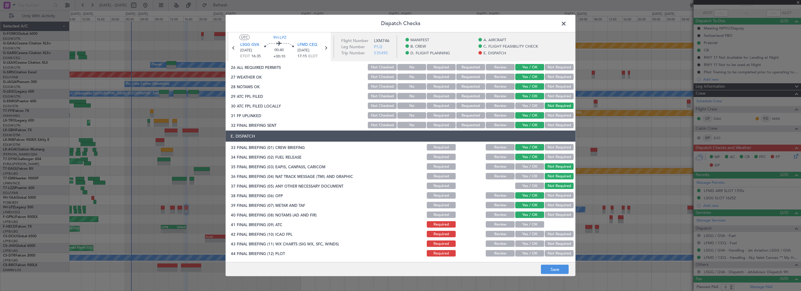
click at [530, 226] on button "Yes / OK" at bounding box center [529, 224] width 29 height 6
drag, startPoint x: 525, startPoint y: 235, endPoint x: 523, endPoint y: 237, distance: 3.4
click at [525, 235] on button "Yes / OK" at bounding box center [529, 233] width 29 height 6
drag, startPoint x: 521, startPoint y: 243, endPoint x: 521, endPoint y: 247, distance: 4.4
click at [521, 244] on button "Yes / OK" at bounding box center [529, 243] width 29 height 6
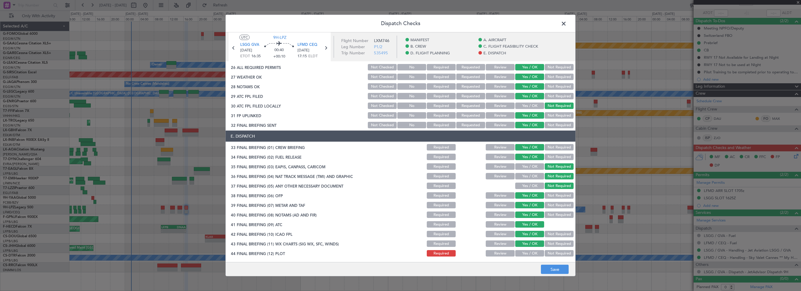
click at [521, 253] on button "Yes / OK" at bounding box center [529, 253] width 29 height 6
click at [556, 274] on footer "Save" at bounding box center [401, 269] width 350 height 14
click at [557, 267] on button "Save" at bounding box center [555, 268] width 28 height 9
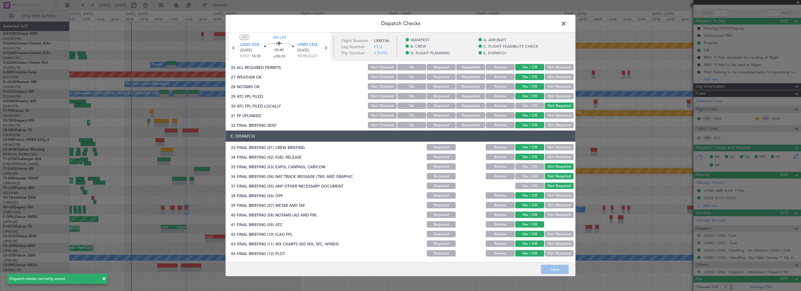
click at [566, 22] on span at bounding box center [566, 25] width 0 height 12
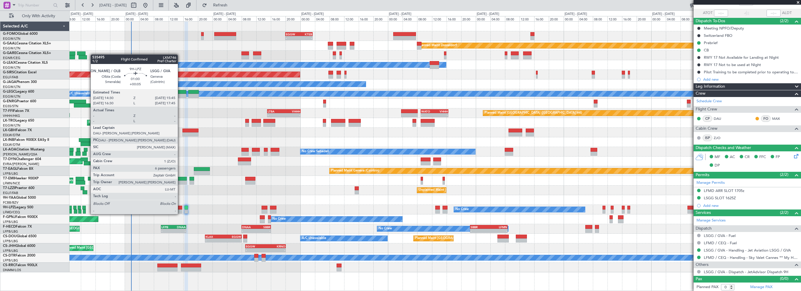
click at [180, 208] on div at bounding box center [179, 207] width 5 height 4
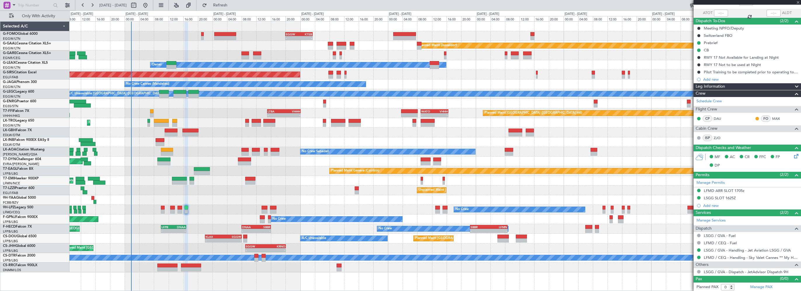
type input "+00:05"
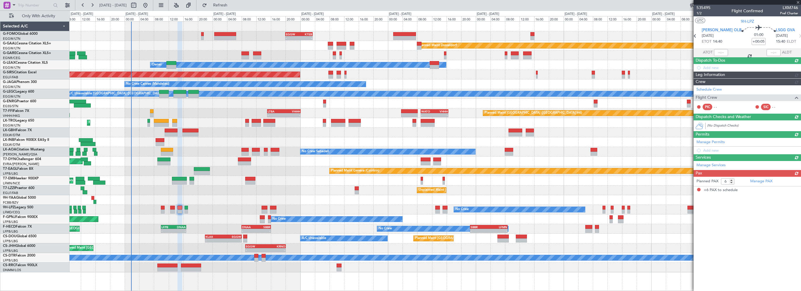
scroll to position [0, 0]
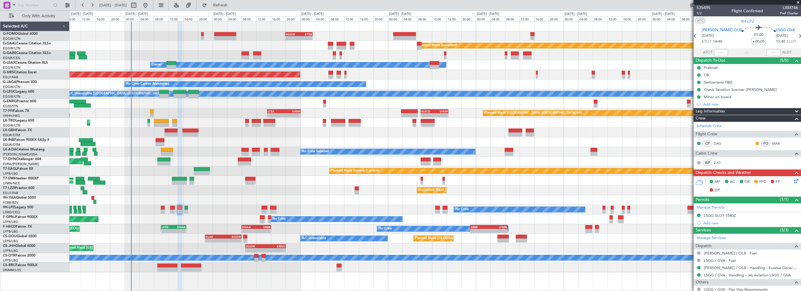
click at [792, 181] on icon at bounding box center [794, 179] width 5 height 5
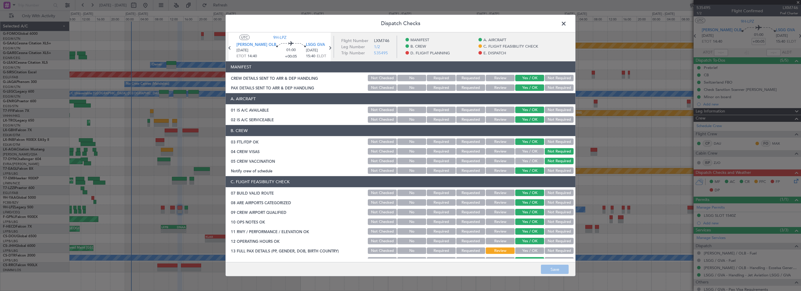
scroll to position [117, 0]
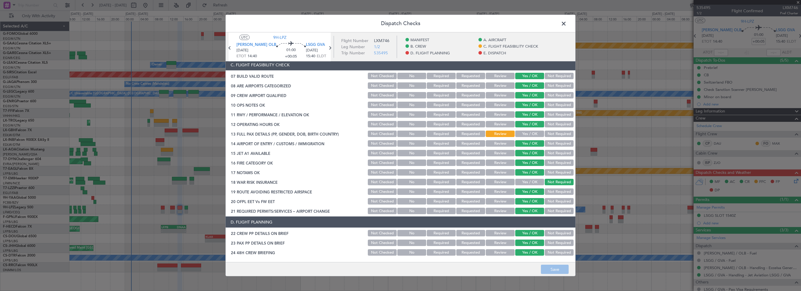
click at [537, 132] on button "Yes / OK" at bounding box center [529, 133] width 29 height 6
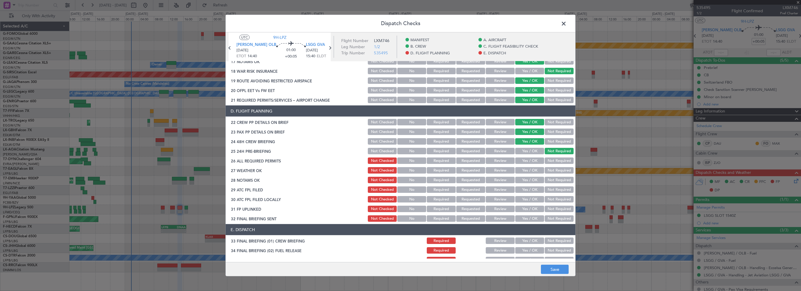
scroll to position [233, 0]
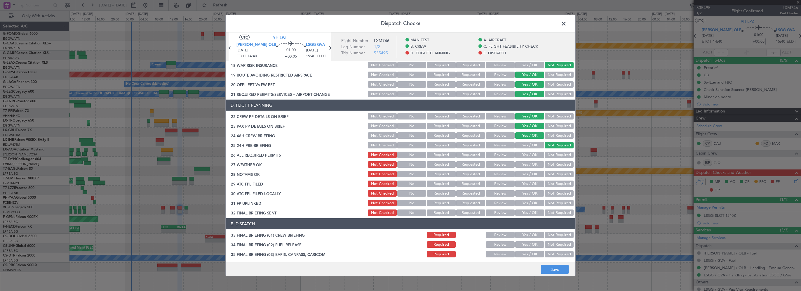
click at [522, 154] on button "Yes / OK" at bounding box center [529, 154] width 29 height 6
click at [526, 165] on button "Yes / OK" at bounding box center [529, 164] width 29 height 6
click at [527, 174] on button "Yes / OK" at bounding box center [529, 174] width 29 height 6
click at [518, 181] on button "Yes / OK" at bounding box center [529, 183] width 29 height 6
click at [548, 191] on button "Not Required" at bounding box center [558, 193] width 29 height 6
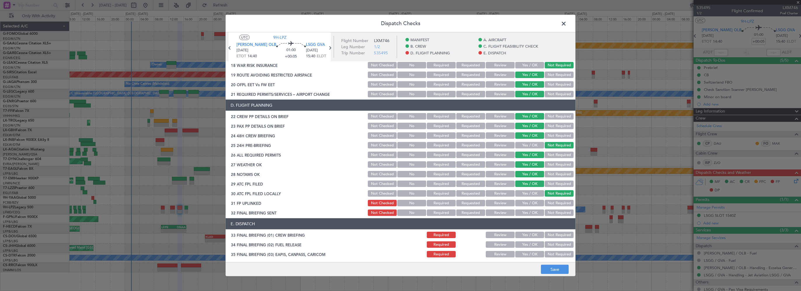
click at [519, 203] on button "Yes / OK" at bounding box center [529, 203] width 29 height 6
click at [517, 214] on button "Yes / OK" at bounding box center [529, 212] width 29 height 6
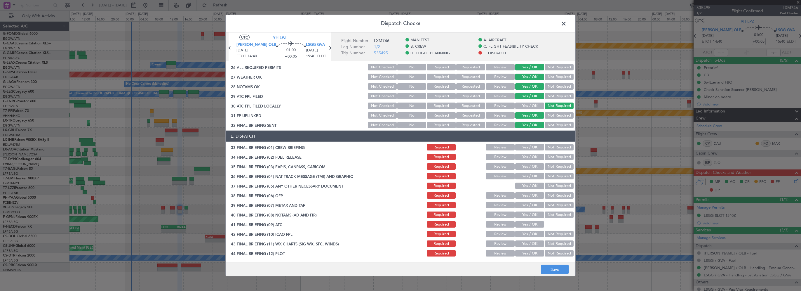
scroll to position [321, 0]
drag, startPoint x: 523, startPoint y: 144, endPoint x: 519, endPoint y: 153, distance: 9.0
click at [522, 144] on button "Yes / OK" at bounding box center [529, 147] width 29 height 6
click at [519, 153] on div "Yes / OK" at bounding box center [528, 157] width 29 height 8
click at [527, 157] on button "Yes / OK" at bounding box center [529, 156] width 29 height 6
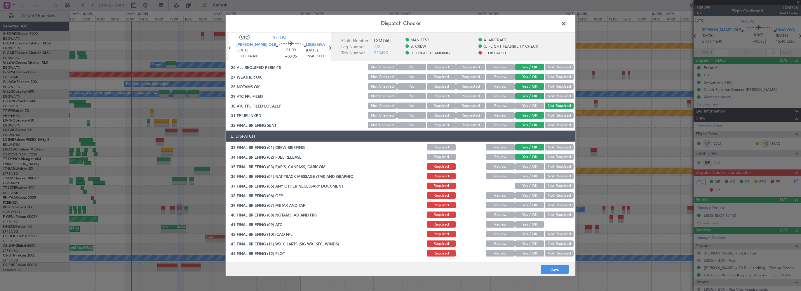
click at [556, 164] on button "Not Required" at bounding box center [558, 166] width 29 height 6
click at [552, 174] on button "Not Required" at bounding box center [558, 176] width 29 height 6
click at [551, 184] on button "Not Required" at bounding box center [558, 185] width 29 height 6
click at [531, 195] on button "Yes / OK" at bounding box center [529, 195] width 29 height 6
click at [529, 203] on button "Yes / OK" at bounding box center [529, 205] width 29 height 6
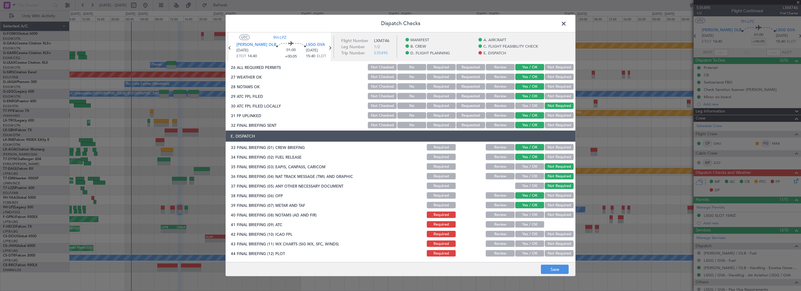
click at [524, 211] on button "Yes / OK" at bounding box center [529, 214] width 29 height 6
drag, startPoint x: 521, startPoint y: 226, endPoint x: 516, endPoint y: 238, distance: 13.4
click at [521, 226] on button "Yes / OK" at bounding box center [529, 224] width 29 height 6
click at [518, 239] on section "E. DISPATCH 33 FINAL BRIEFING (01) CREW BRIEFING Required Review Yes / OK Not R…" at bounding box center [401, 193] width 350 height 127
drag, startPoint x: 521, startPoint y: 233, endPoint x: 519, endPoint y: 246, distance: 13.5
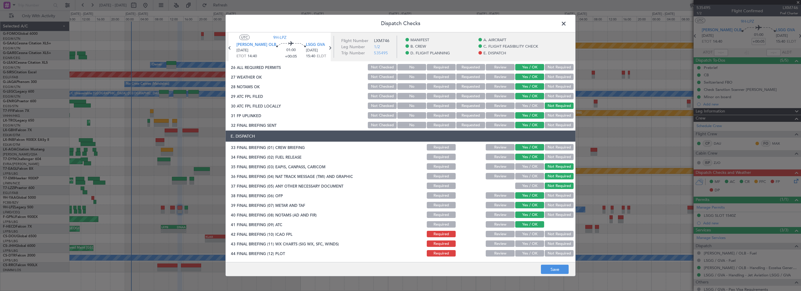
click at [521, 233] on button "Yes / OK" at bounding box center [529, 233] width 29 height 6
drag, startPoint x: 520, startPoint y: 246, endPoint x: 515, endPoint y: 252, distance: 8.1
click at [520, 246] on div "Yes / OK" at bounding box center [528, 243] width 29 height 8
click at [515, 252] on button "Yes / OK" at bounding box center [529, 253] width 29 height 6
drag, startPoint x: 550, startPoint y: 266, endPoint x: 567, endPoint y: 116, distance: 150.7
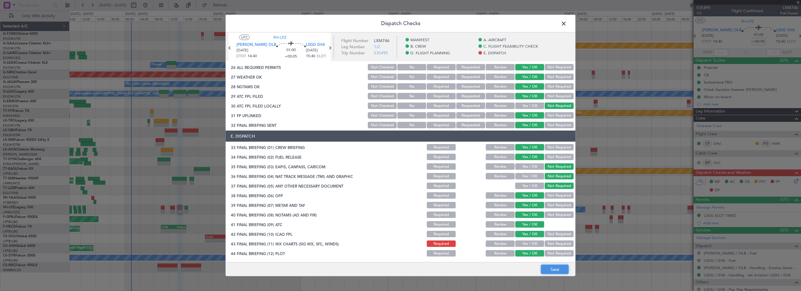
click at [550, 264] on footer "Save" at bounding box center [401, 269] width 350 height 14
click at [532, 245] on button "Yes / OK" at bounding box center [529, 243] width 29 height 6
click at [551, 265] on button "Save" at bounding box center [555, 268] width 28 height 9
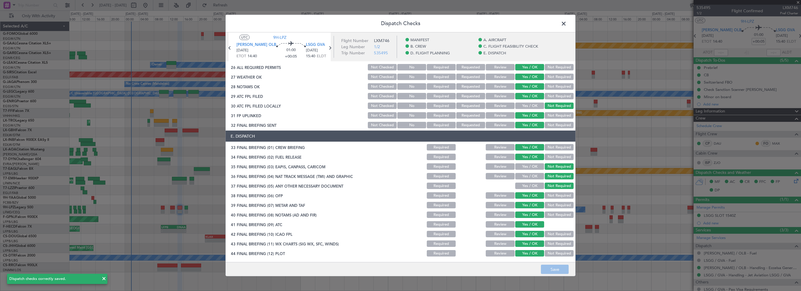
click at [566, 23] on span at bounding box center [566, 25] width 0 height 12
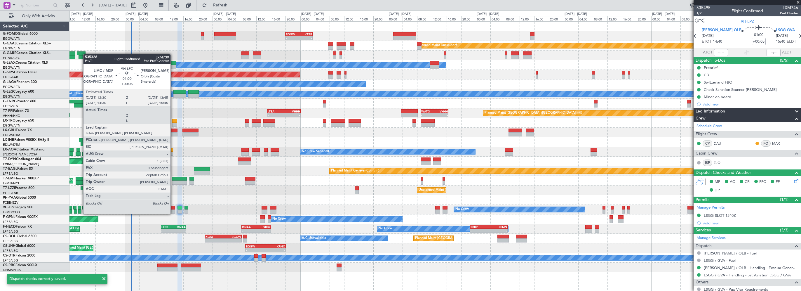
click at [173, 208] on div at bounding box center [172, 207] width 5 height 4
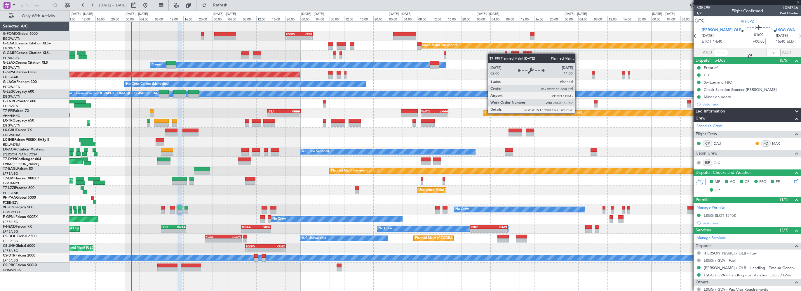
type input "0"
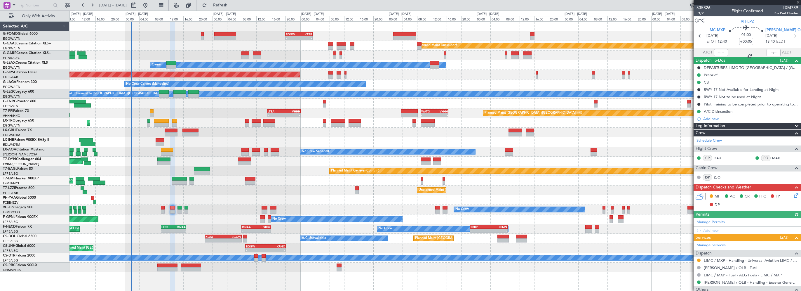
scroll to position [25, 0]
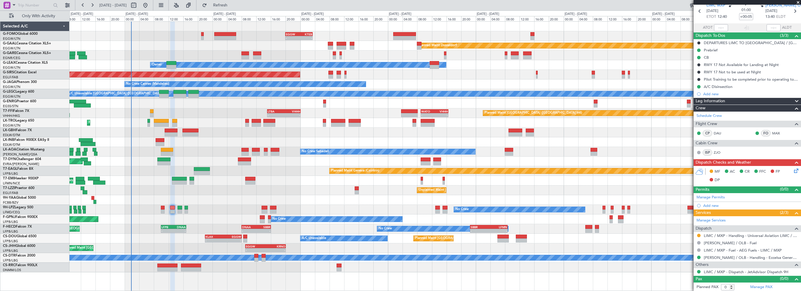
click at [792, 168] on icon at bounding box center [794, 169] width 5 height 5
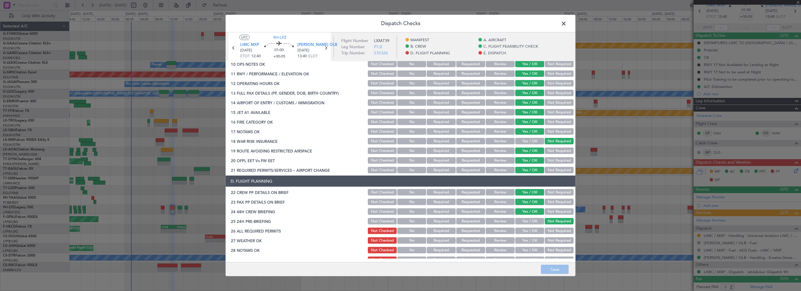
scroll to position [292, 0]
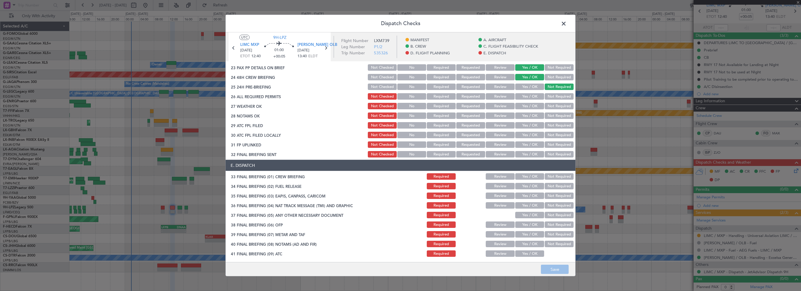
click at [519, 97] on button "Yes / OK" at bounding box center [529, 96] width 29 height 6
click at [521, 107] on button "Yes / OK" at bounding box center [529, 106] width 29 height 6
drag, startPoint x: 528, startPoint y: 114, endPoint x: 402, endPoint y: 116, distance: 126.1
click at [528, 115] on button "Yes / OK" at bounding box center [529, 115] width 29 height 6
click at [520, 123] on button "Yes / OK" at bounding box center [529, 125] width 29 height 6
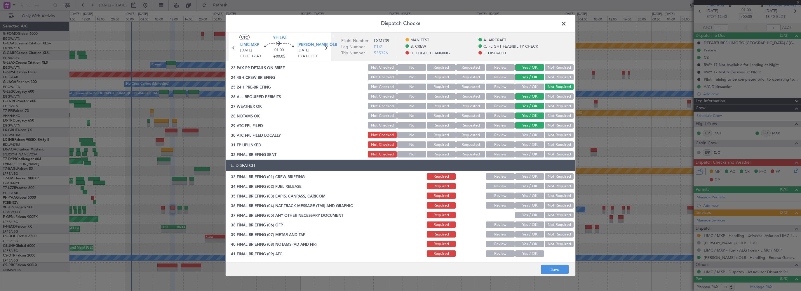
click at [556, 138] on button "Not Required" at bounding box center [558, 135] width 29 height 6
drag, startPoint x: 526, startPoint y: 142, endPoint x: 525, endPoint y: 146, distance: 3.3
click at [526, 143] on button "Yes / OK" at bounding box center [529, 144] width 29 height 6
click at [521, 154] on button "Yes / OK" at bounding box center [529, 154] width 29 height 6
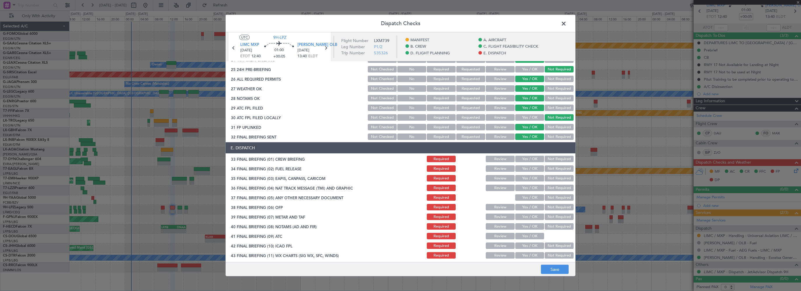
scroll to position [321, 0]
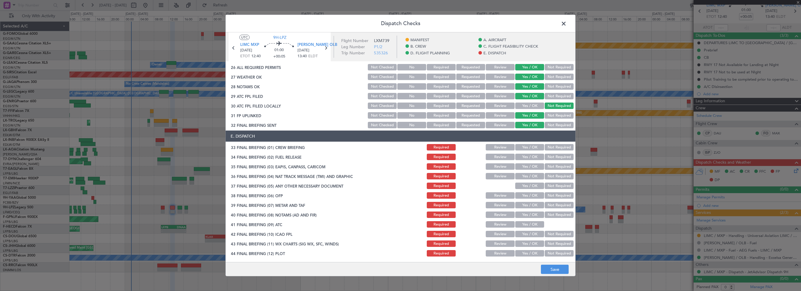
click at [530, 153] on div "Yes / OK" at bounding box center [528, 157] width 29 height 8
click at [528, 160] on section "E. DISPATCH 33 FINAL BRIEFING (01) CREW BRIEFING Required Review Yes / OK Not R…" at bounding box center [401, 193] width 350 height 127
drag, startPoint x: 528, startPoint y: 160, endPoint x: 522, endPoint y: 148, distance: 13.3
click at [531, 146] on button "Yes / OK" at bounding box center [529, 147] width 29 height 6
drag, startPoint x: 521, startPoint y: 148, endPoint x: 523, endPoint y: 154, distance: 5.8
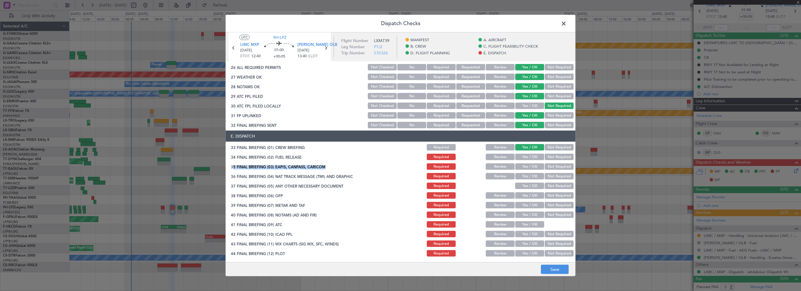
click at [522, 149] on button "Yes / OK" at bounding box center [529, 147] width 29 height 6
click at [523, 156] on button "Yes / OK" at bounding box center [529, 156] width 29 height 6
click at [547, 167] on button "Not Required" at bounding box center [558, 166] width 29 height 6
click at [545, 174] on button "Not Required" at bounding box center [558, 176] width 29 height 6
click at [545, 184] on button "Not Required" at bounding box center [558, 185] width 29 height 6
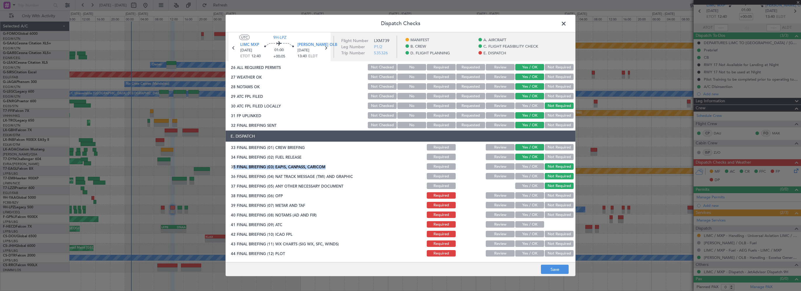
click at [525, 196] on button "Yes / OK" at bounding box center [529, 195] width 29 height 6
click at [523, 206] on button "Yes / OK" at bounding box center [529, 205] width 29 height 6
click at [523, 211] on button "Yes / OK" at bounding box center [529, 214] width 29 height 6
drag, startPoint x: 524, startPoint y: 224, endPoint x: 523, endPoint y: 232, distance: 7.9
click at [523, 225] on button "Yes / OK" at bounding box center [529, 224] width 29 height 6
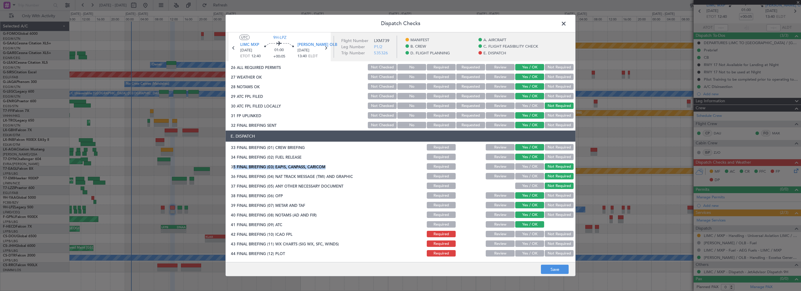
click at [523, 233] on button "Yes / OK" at bounding box center [529, 233] width 29 height 6
click at [522, 243] on button "Yes / OK" at bounding box center [529, 243] width 29 height 6
click at [521, 249] on div "Yes / OK" at bounding box center [528, 253] width 29 height 8
click at [528, 254] on button "Yes / OK" at bounding box center [529, 253] width 29 height 6
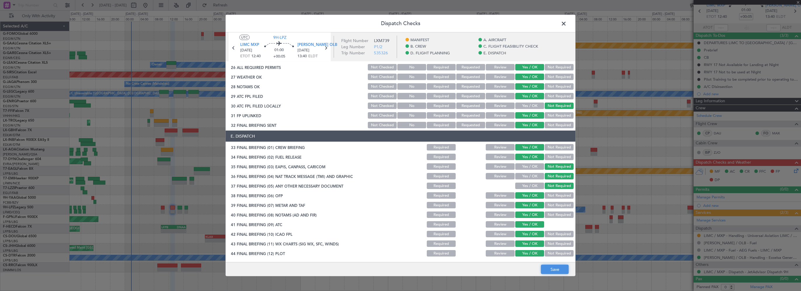
click at [550, 268] on button "Save" at bounding box center [555, 268] width 28 height 9
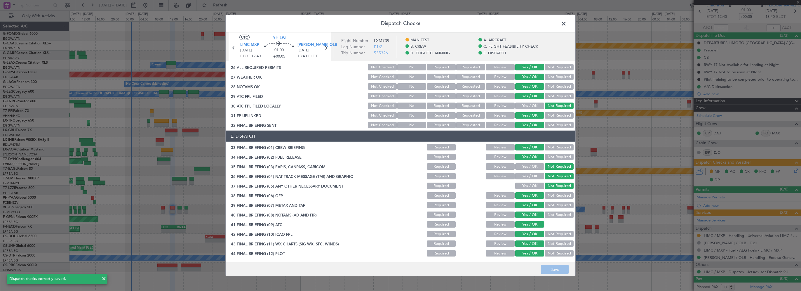
click at [566, 23] on span at bounding box center [566, 25] width 0 height 12
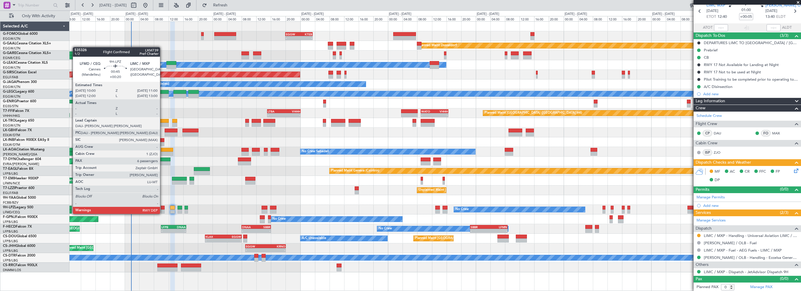
click at [163, 208] on div at bounding box center [163, 207] width 4 height 4
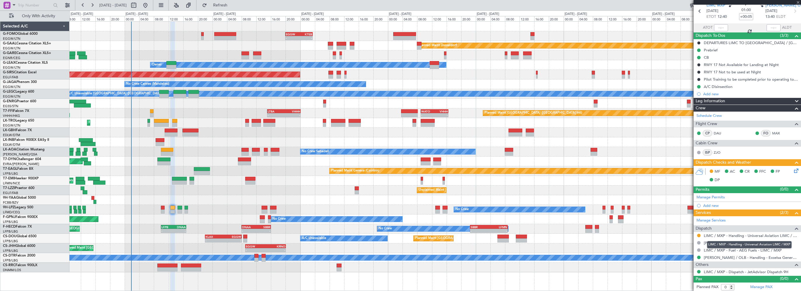
type input "+00:20"
type input "6"
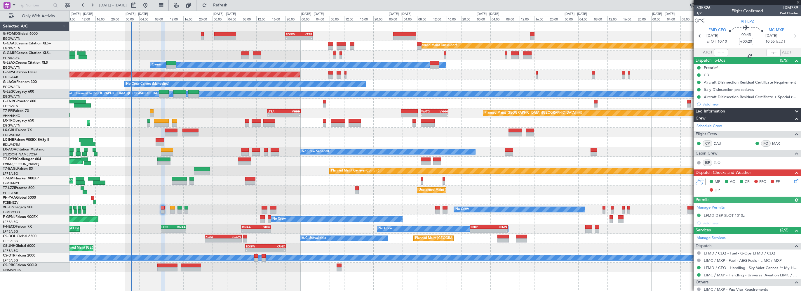
click at [794, 180] on icon at bounding box center [794, 179] width 5 height 5
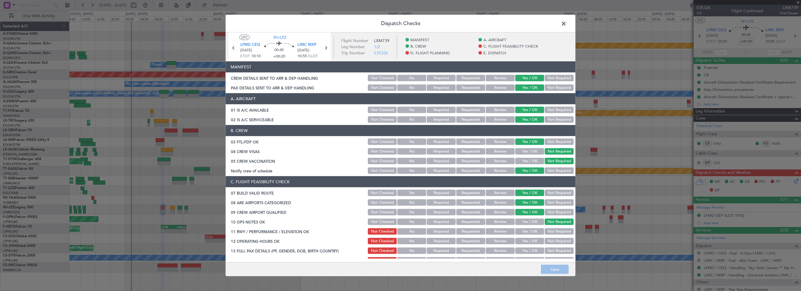
click at [529, 233] on button "Yes / OK" at bounding box center [529, 231] width 29 height 6
click at [532, 243] on button "Yes / OK" at bounding box center [529, 240] width 29 height 6
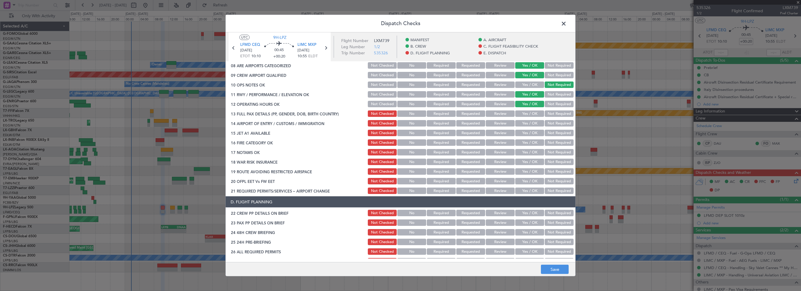
scroll to position [117, 0]
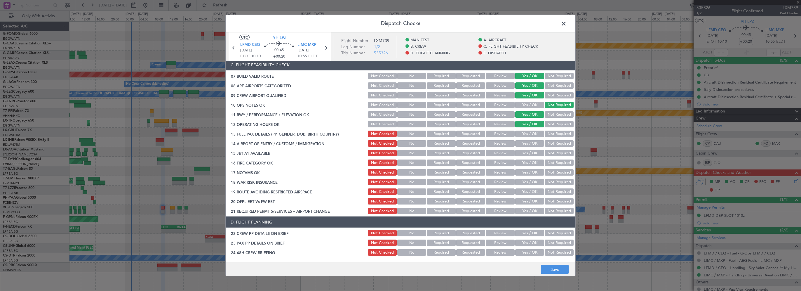
click at [526, 133] on button "Yes / OK" at bounding box center [529, 133] width 29 height 6
click at [524, 140] on button "Yes / OK" at bounding box center [529, 143] width 29 height 6
click at [519, 154] on button "Yes / OK" at bounding box center [529, 153] width 29 height 6
click at [517, 161] on button "Yes / OK" at bounding box center [529, 162] width 29 height 6
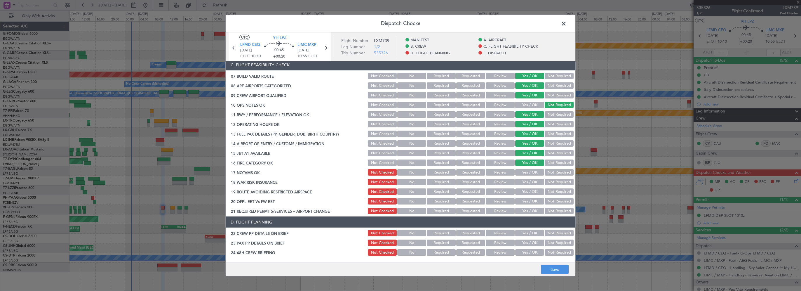
click at [524, 170] on button "Yes / OK" at bounding box center [529, 172] width 29 height 6
click at [560, 181] on button "Not Required" at bounding box center [558, 182] width 29 height 6
click at [529, 192] on button "Yes / OK" at bounding box center [529, 191] width 29 height 6
drag, startPoint x: 527, startPoint y: 202, endPoint x: 527, endPoint y: 207, distance: 4.7
click at [527, 203] on button "Yes / OK" at bounding box center [529, 201] width 29 height 6
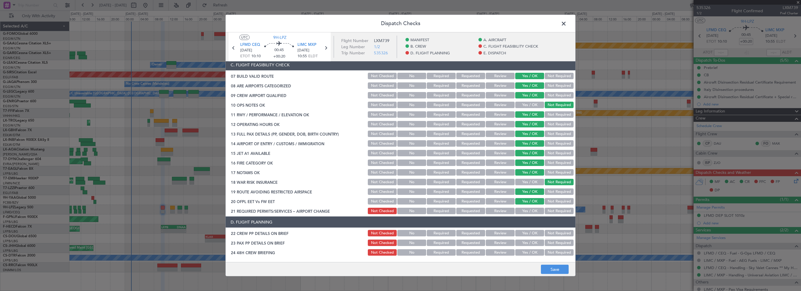
click at [528, 210] on button "Yes / OK" at bounding box center [529, 210] width 29 height 6
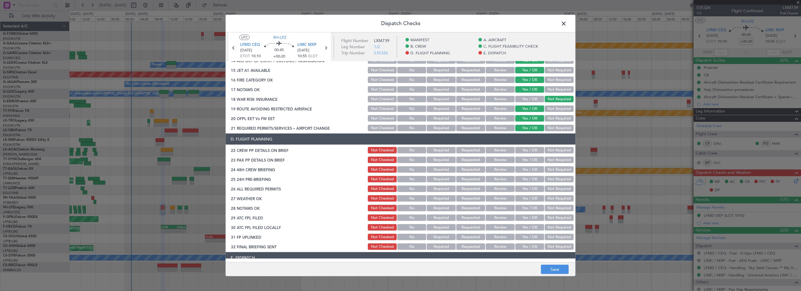
scroll to position [204, 0]
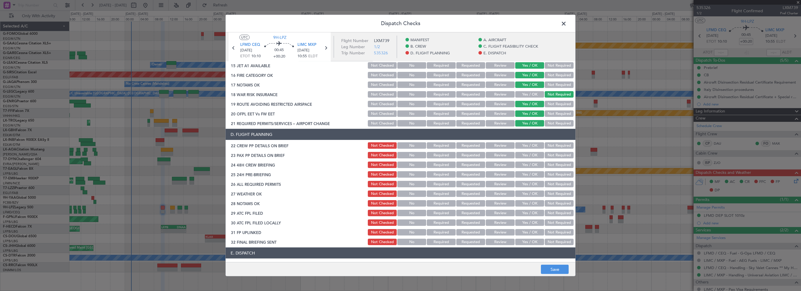
click at [525, 146] on button "Yes / OK" at bounding box center [529, 145] width 29 height 6
click at [528, 154] on button "Yes / OK" at bounding box center [529, 155] width 29 height 6
click at [529, 166] on button "Yes / OK" at bounding box center [529, 164] width 29 height 6
click at [551, 172] on button "Not Required" at bounding box center [558, 174] width 29 height 6
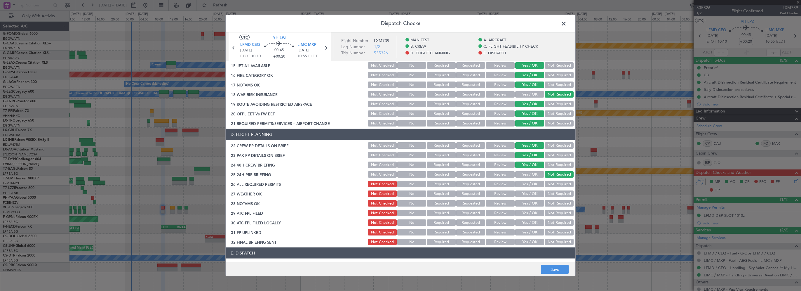
click at [530, 184] on button "Yes / OK" at bounding box center [529, 184] width 29 height 6
click at [496, 191] on button "Review" at bounding box center [499, 193] width 29 height 6
click at [499, 202] on button "Review" at bounding box center [499, 203] width 29 height 6
click at [519, 214] on button "Yes / OK" at bounding box center [529, 212] width 29 height 6
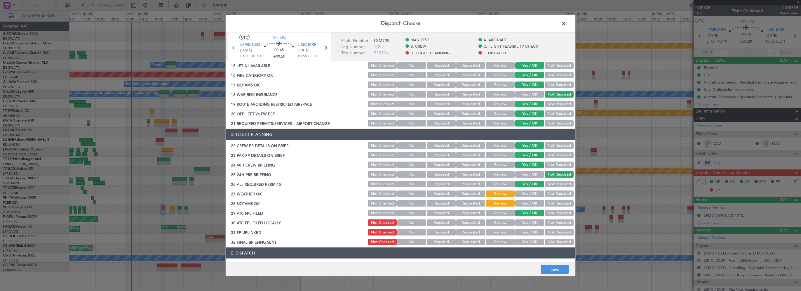
click at [519, 223] on button "Yes / OK" at bounding box center [529, 222] width 29 height 6
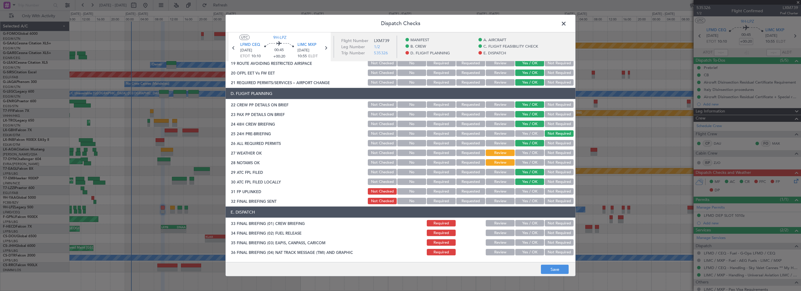
scroll to position [263, 0]
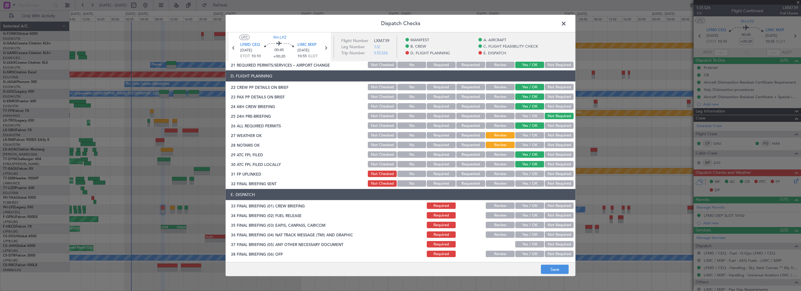
click at [516, 176] on button "Yes / OK" at bounding box center [529, 173] width 29 height 6
click at [516, 186] on button "Yes / OK" at bounding box center [529, 183] width 29 height 6
click at [525, 204] on button "Yes / OK" at bounding box center [529, 205] width 29 height 6
click at [523, 212] on button "Yes / OK" at bounding box center [529, 215] width 29 height 6
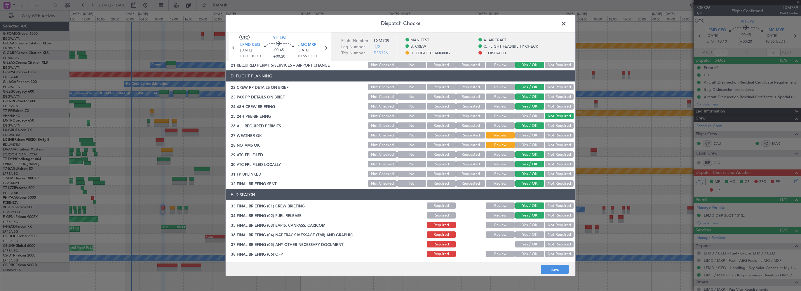
click at [546, 225] on button "Not Required" at bounding box center [558, 224] width 29 height 6
click at [546, 231] on button "Not Required" at bounding box center [558, 234] width 29 height 6
drag, startPoint x: 546, startPoint y: 244, endPoint x: 531, endPoint y: 214, distance: 34.2
click at [546, 244] on button "Not Required" at bounding box center [558, 244] width 29 height 6
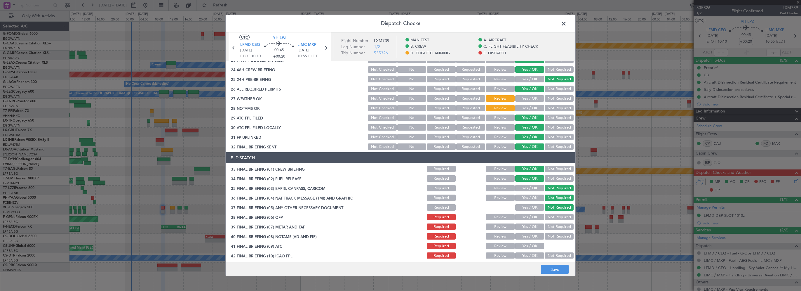
scroll to position [321, 0]
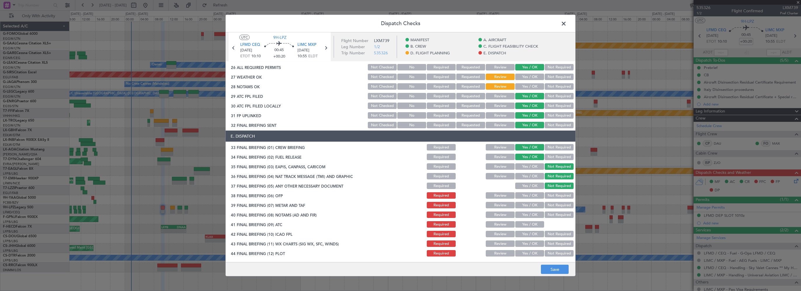
click at [523, 196] on button "Yes / OK" at bounding box center [529, 195] width 29 height 6
click at [523, 205] on button "Yes / OK" at bounding box center [529, 205] width 29 height 6
click at [520, 217] on button "Yes / OK" at bounding box center [529, 214] width 29 height 6
click at [517, 227] on div "Yes / OK" at bounding box center [528, 224] width 29 height 8
click at [520, 225] on button "Yes / OK" at bounding box center [529, 224] width 29 height 6
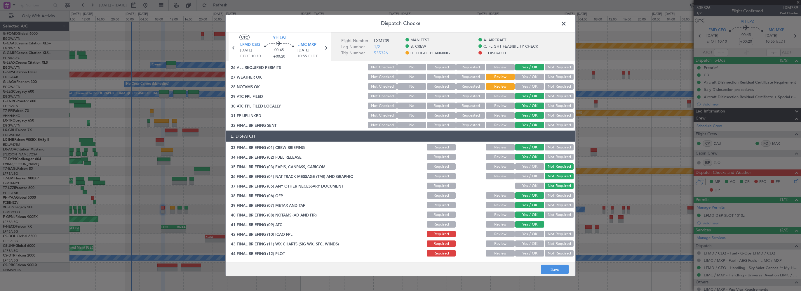
click at [516, 235] on button "Yes / OK" at bounding box center [529, 233] width 29 height 6
click at [514, 246] on div "Yes / OK" at bounding box center [528, 243] width 29 height 8
click at [518, 244] on button "Yes / OK" at bounding box center [529, 243] width 29 height 6
click at [518, 253] on button "Yes / OK" at bounding box center [529, 253] width 29 height 6
click at [553, 268] on button "Save" at bounding box center [555, 268] width 28 height 9
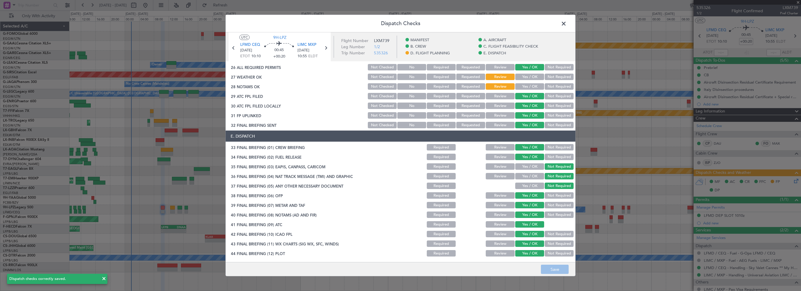
click at [566, 25] on span at bounding box center [566, 25] width 0 height 12
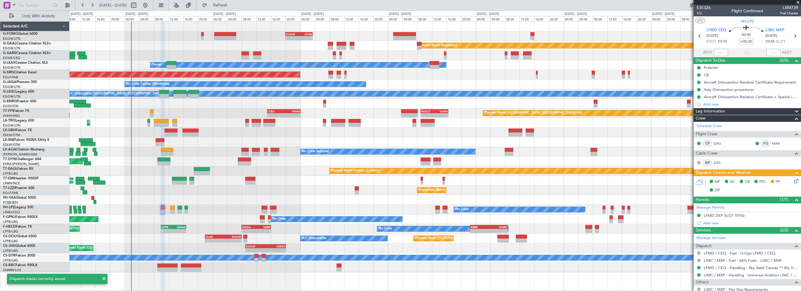
click at [223, 196] on div at bounding box center [434, 200] width 731 height 10
click at [229, 5] on span "Refresh" at bounding box center [220, 5] width 25 height 4
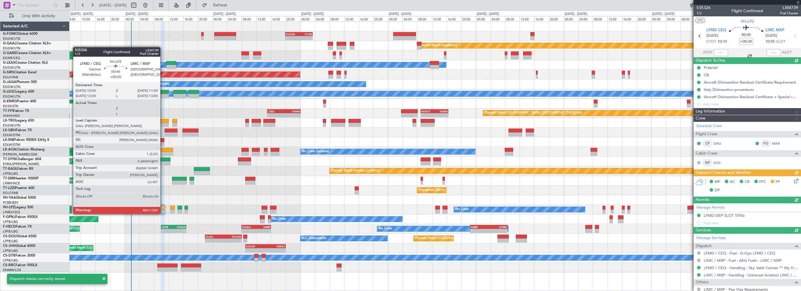
click at [163, 208] on div at bounding box center [163, 207] width 4 height 4
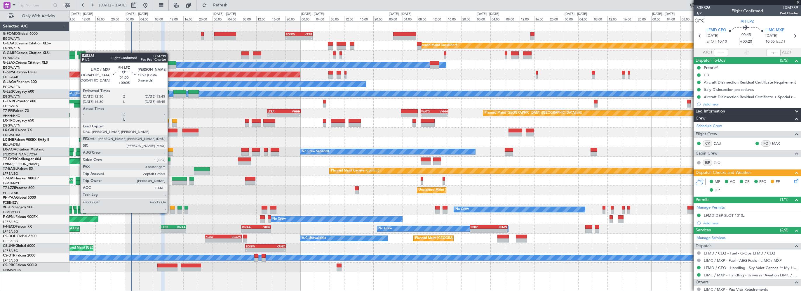
click at [170, 207] on div at bounding box center [172, 207] width 5 height 4
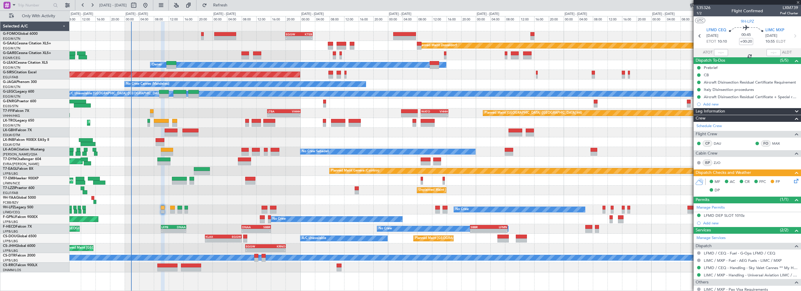
type input "+00:05"
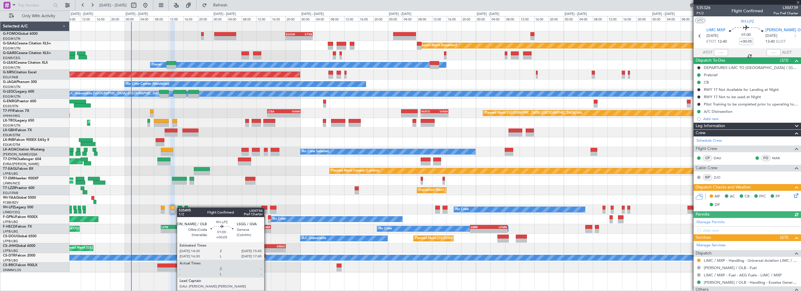
click at [180, 207] on div at bounding box center [179, 207] width 5 height 4
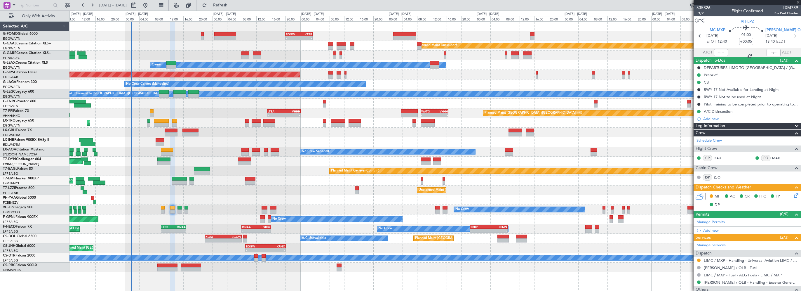
type input "6"
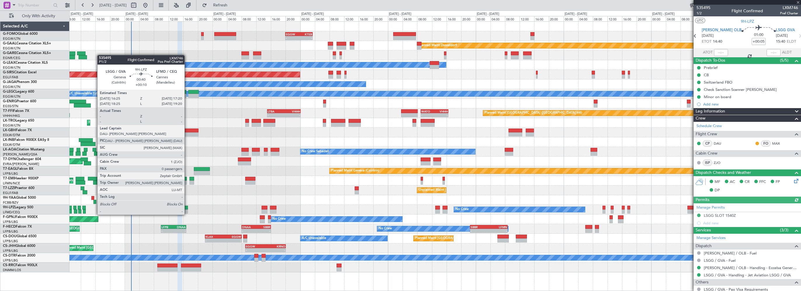
click at [187, 209] on div at bounding box center [186, 207] width 4 height 4
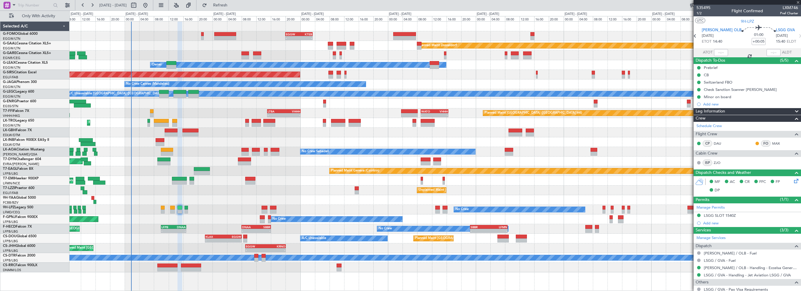
type input "+00:10"
type input "0"
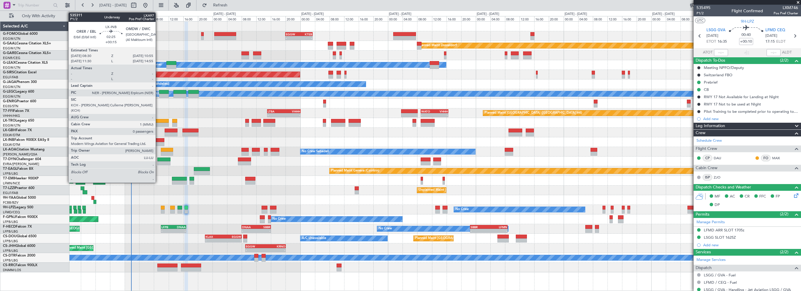
click at [158, 139] on div at bounding box center [160, 140] width 9 height 4
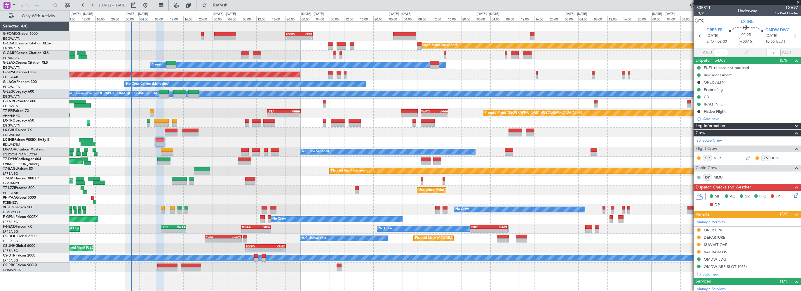
scroll to position [29, 0]
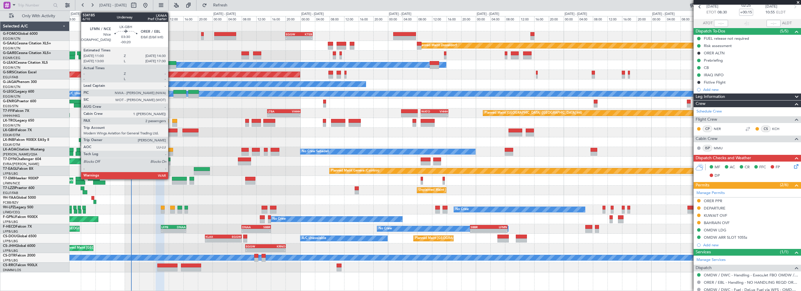
click at [171, 130] on div at bounding box center [171, 130] width 13 height 4
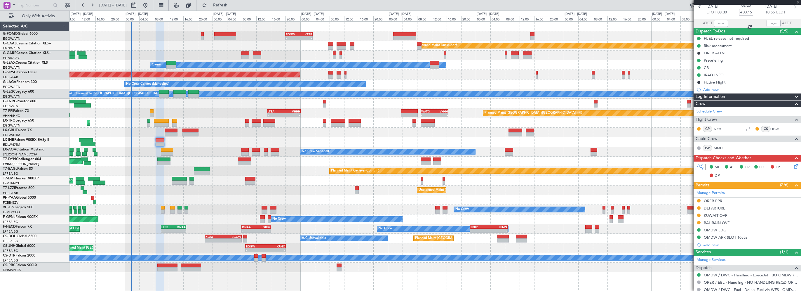
type input "-00:20"
type input "2"
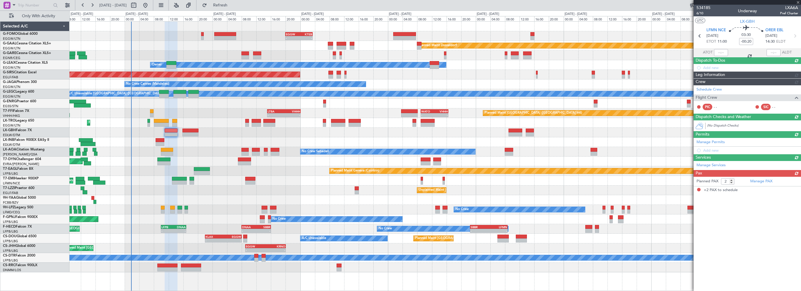
scroll to position [0, 0]
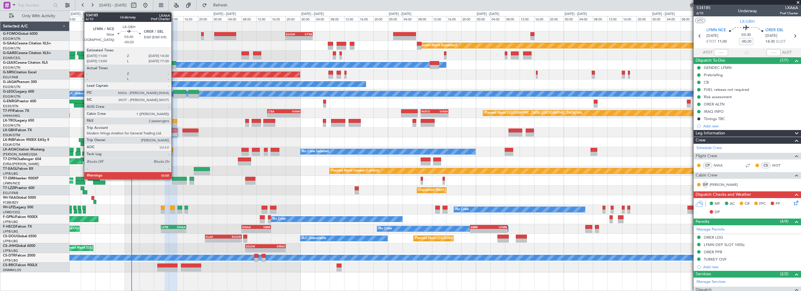
click at [174, 128] on div at bounding box center [171, 130] width 13 height 4
